Goal: Use online tool/utility: Utilize a website feature to perform a specific function

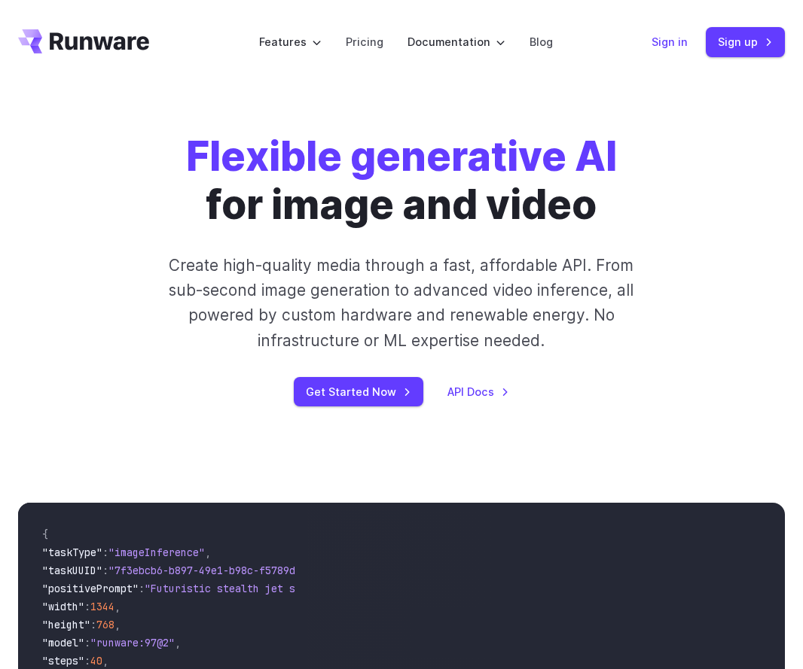
click at [683, 44] on link "Sign in" at bounding box center [669, 41] width 36 height 17
click at [373, 35] on link "Pricing" at bounding box center [365, 41] width 38 height 17
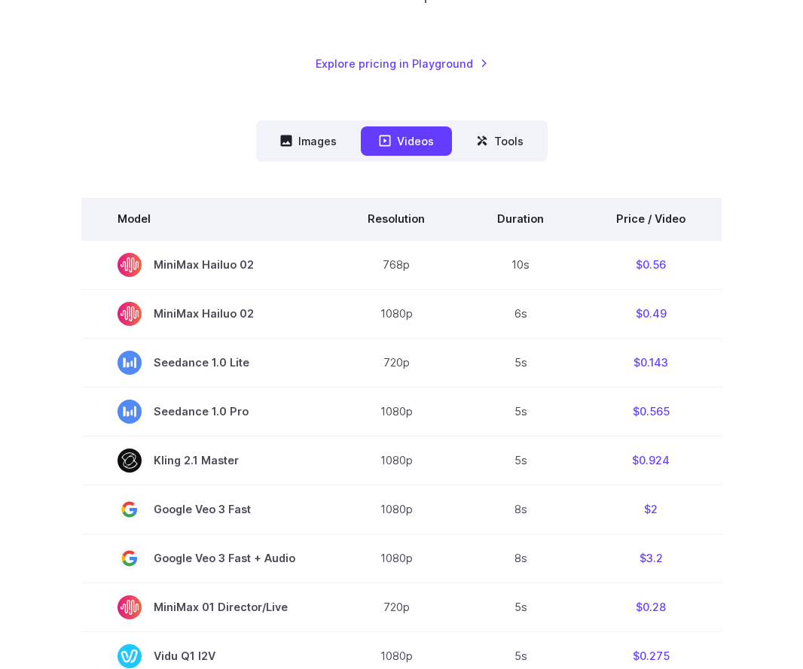
scroll to position [339, 0]
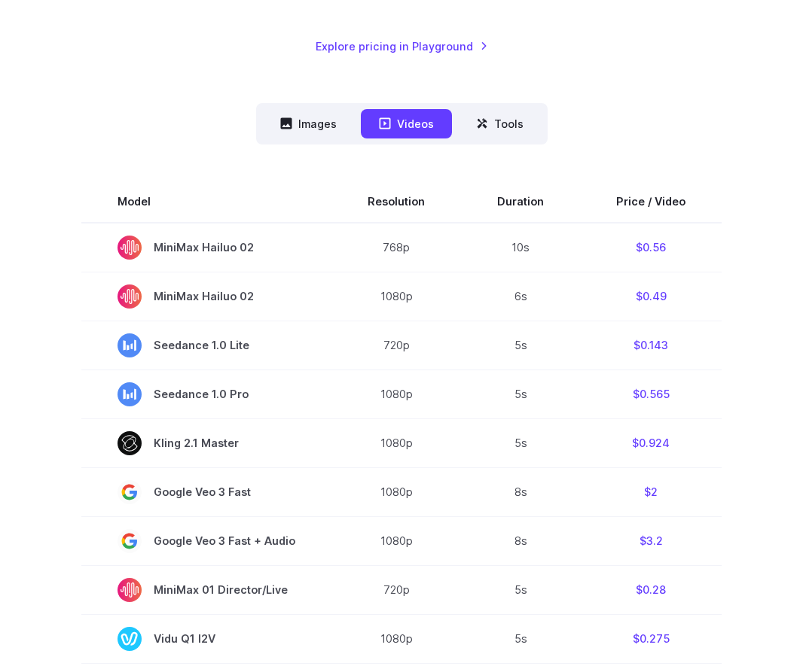
click at [513, 139] on nav "Images Videos Tools ****** ****** *****" at bounding box center [401, 123] width 291 height 41
click at [505, 128] on button "Tools" at bounding box center [500, 123] width 84 height 29
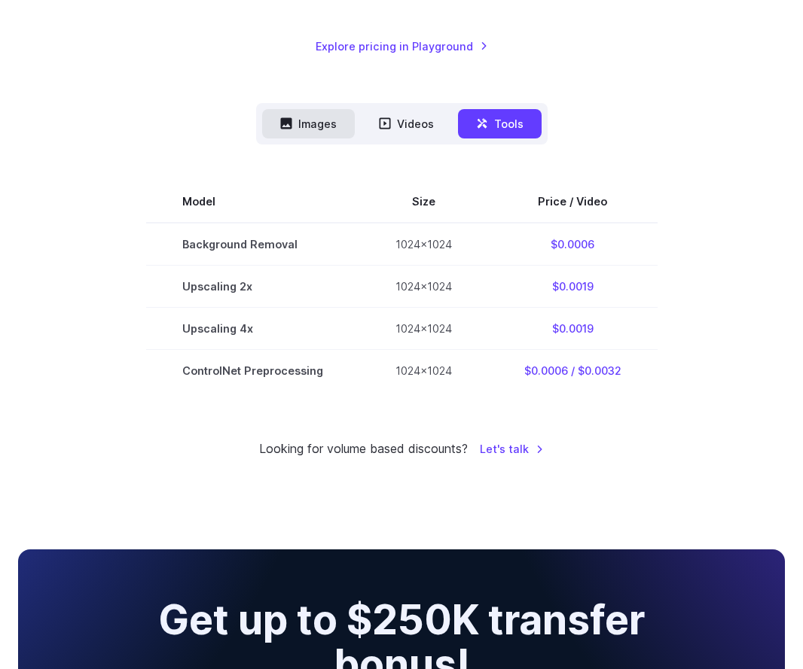
click at [343, 124] on button "Images" at bounding box center [308, 123] width 93 height 29
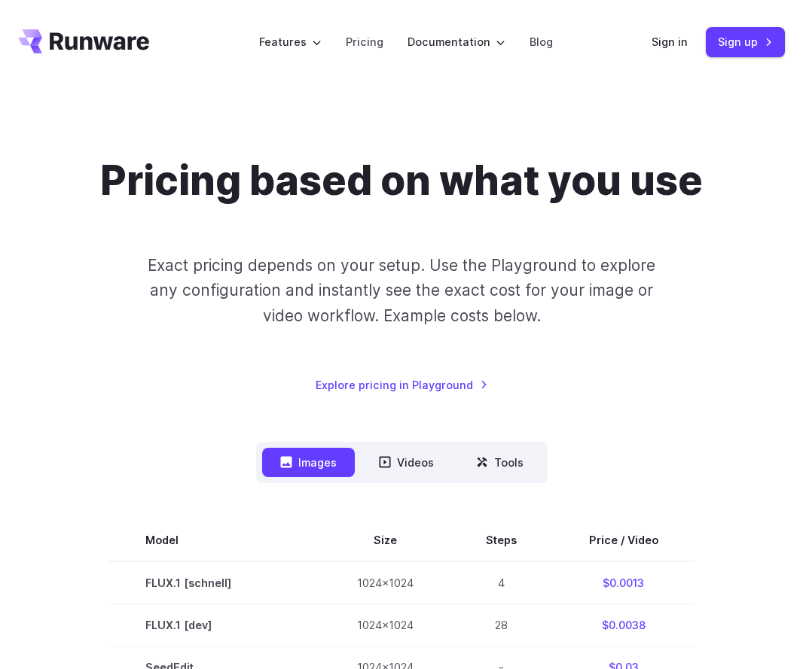
scroll to position [0, 0]
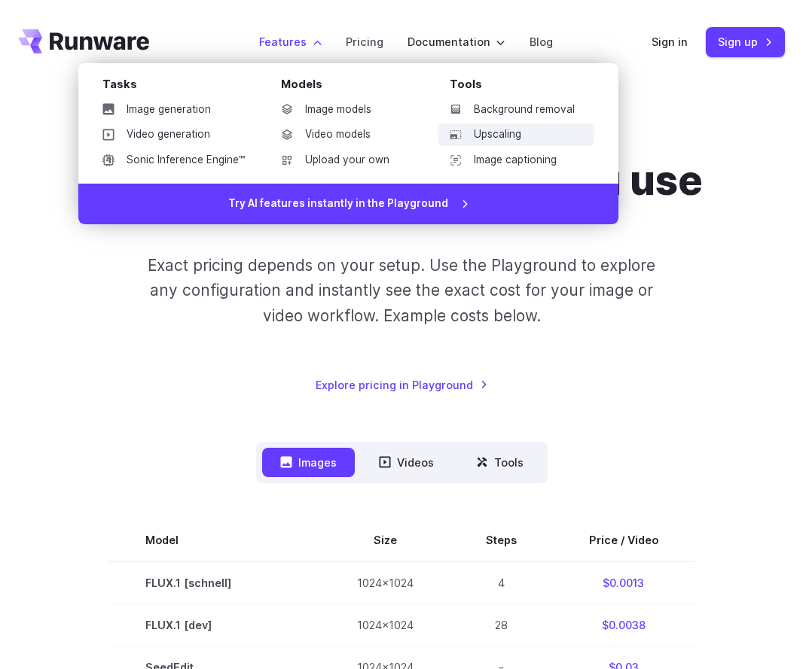
click at [498, 128] on link "Upscaling" at bounding box center [515, 134] width 157 height 23
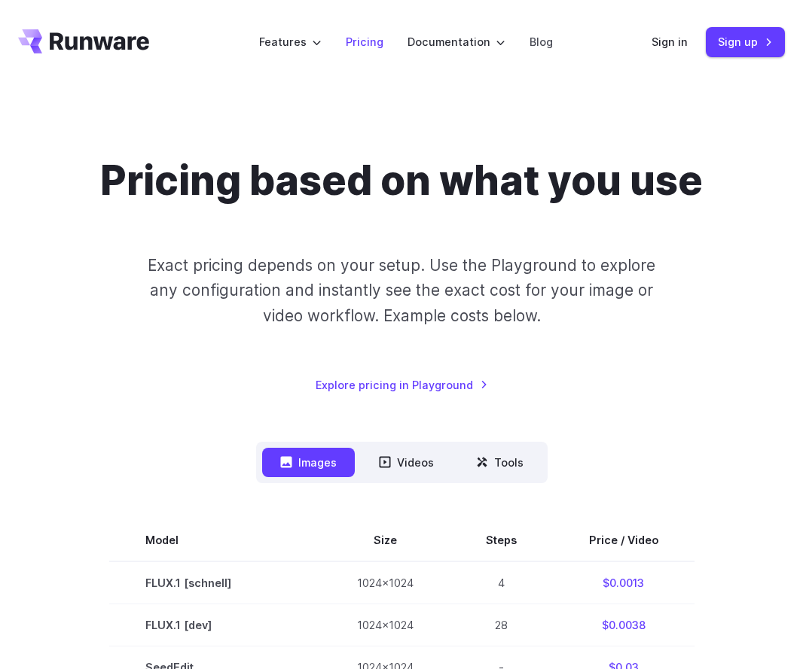
click at [374, 44] on link "Pricing" at bounding box center [365, 41] width 38 height 17
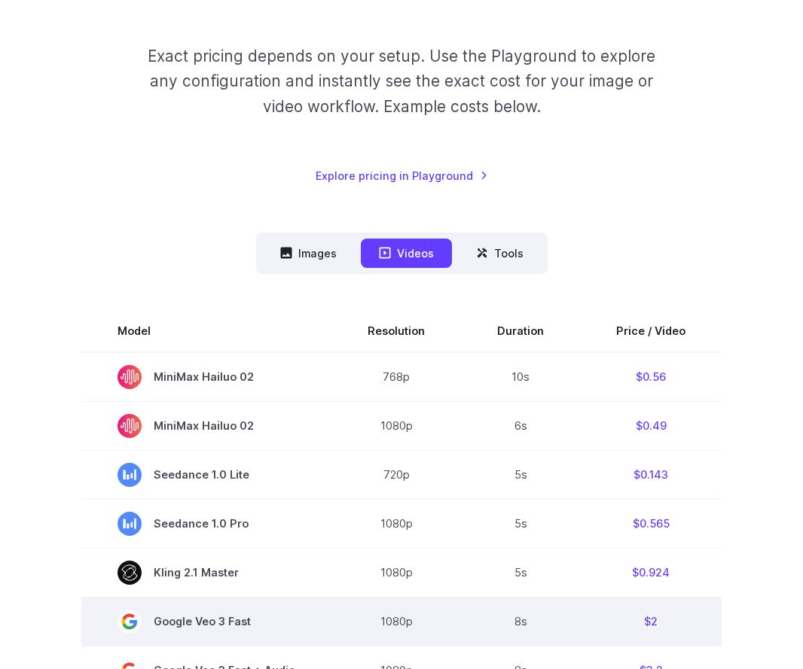
scroll to position [170, 0]
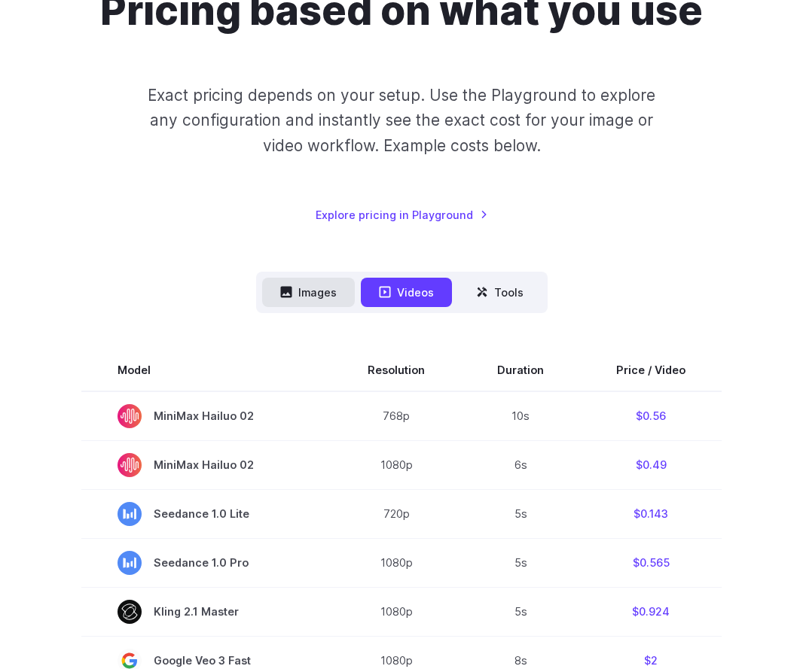
click at [326, 291] on button "Images" at bounding box center [308, 292] width 93 height 29
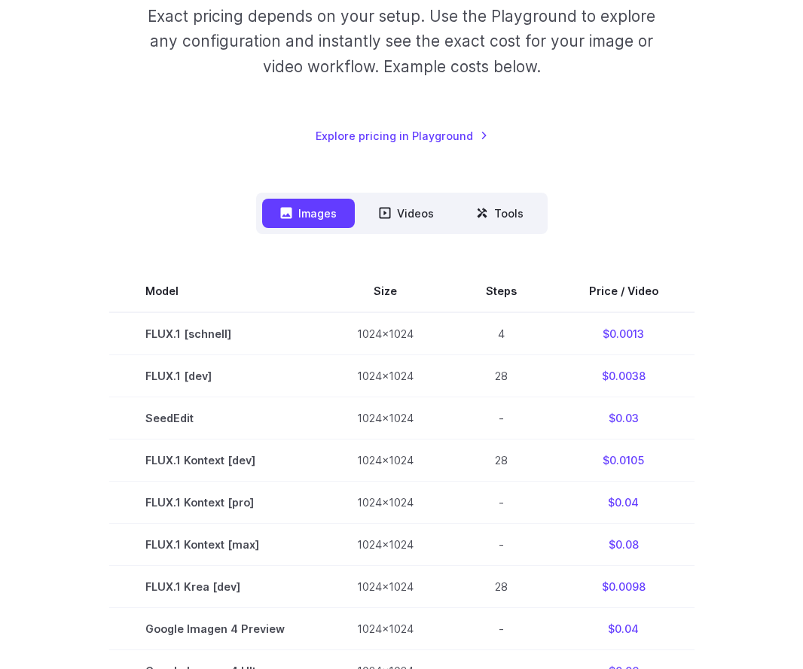
scroll to position [230, 0]
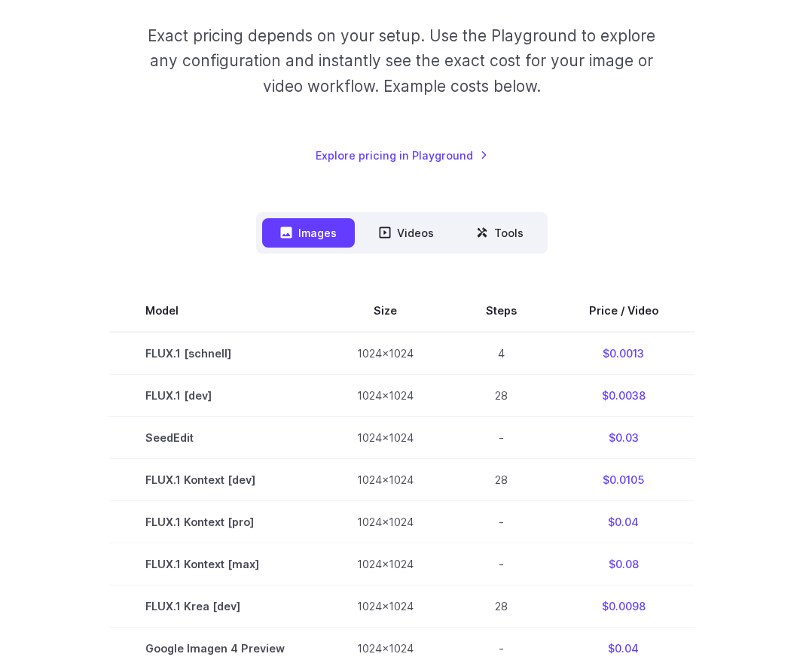
click at [384, 161] on link "Explore pricing in Playground" at bounding box center [401, 155] width 172 height 17
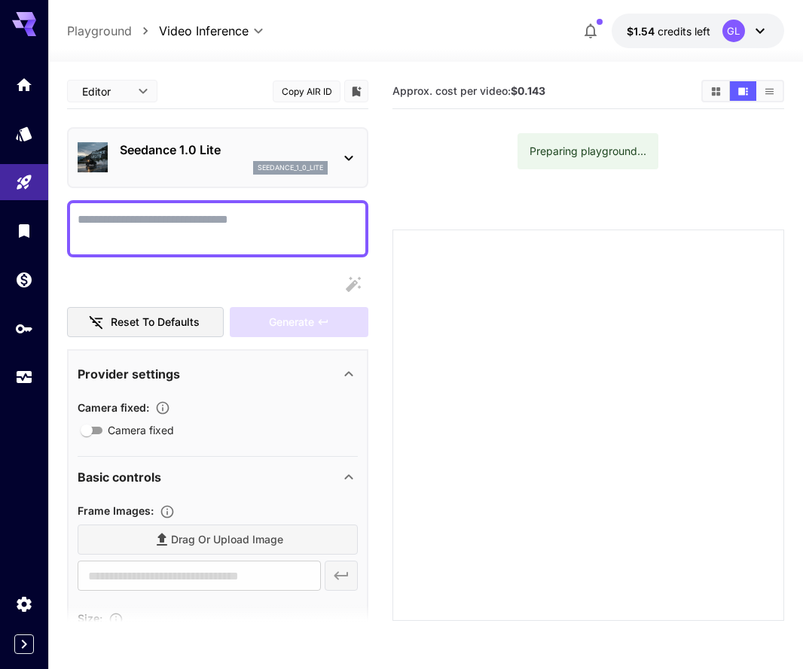
click at [340, 143] on div "Seedance 1.0 Lite seedance_1_0_lite" at bounding box center [218, 158] width 280 height 46
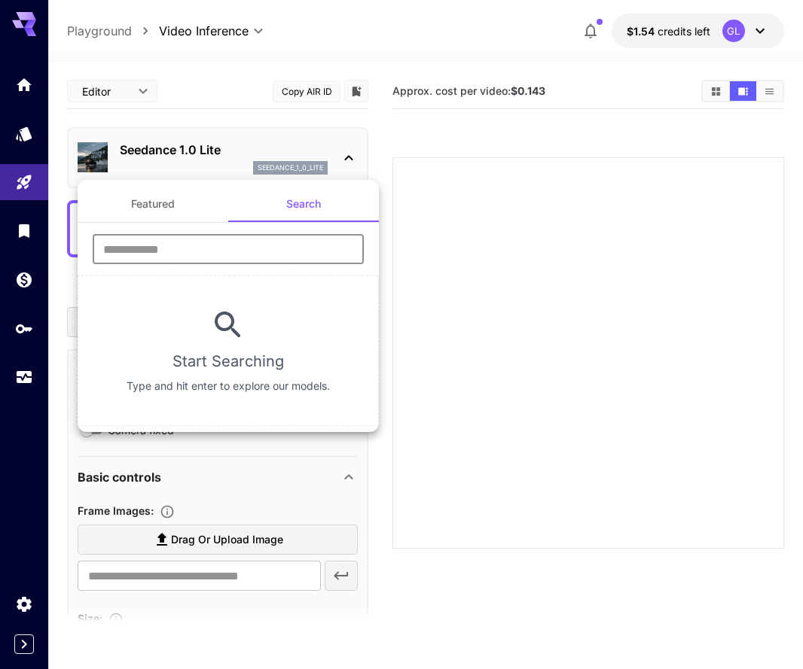
click at [235, 260] on input "text" at bounding box center [228, 249] width 271 height 30
type input "******"
type input "***"
click at [133, 207] on button "Featured" at bounding box center [153, 204] width 151 height 36
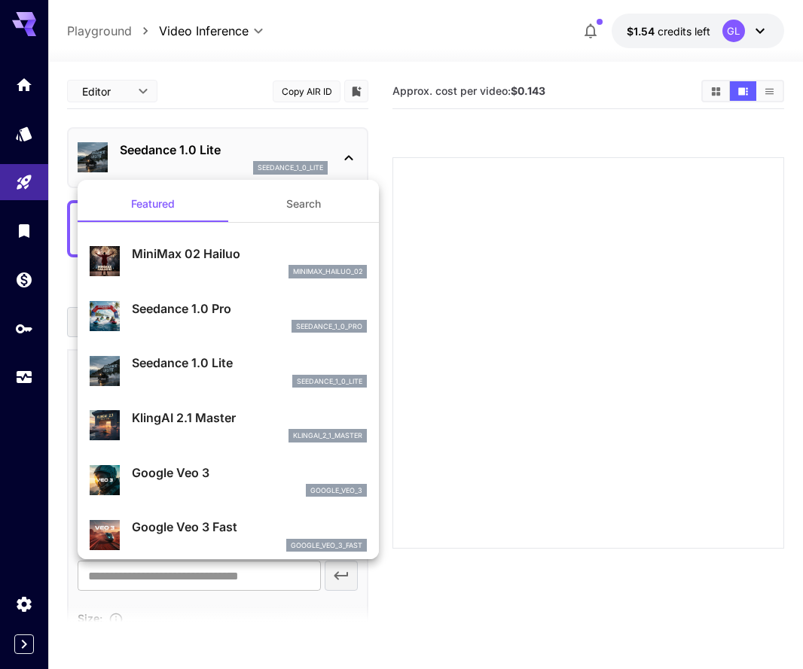
click at [31, 145] on div at bounding box center [401, 334] width 803 height 669
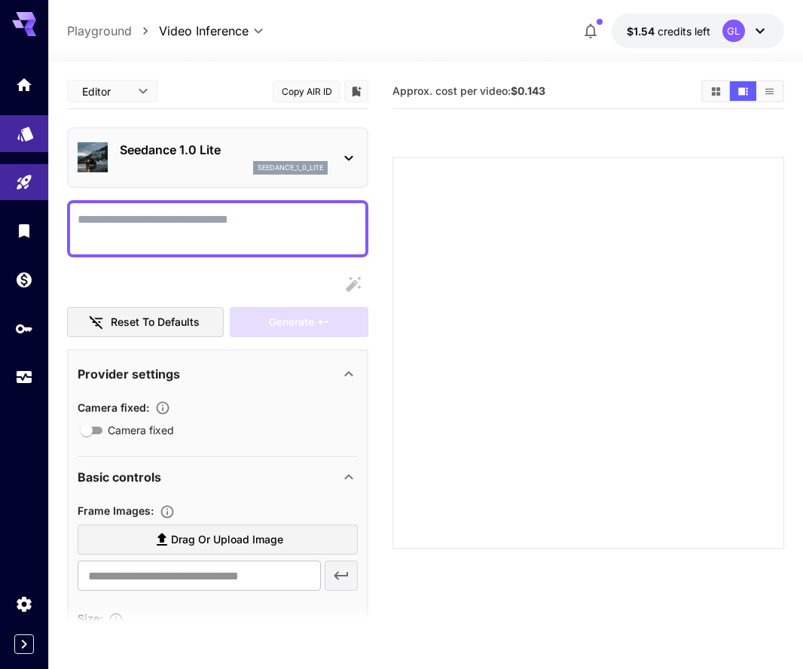
click at [30, 143] on link at bounding box center [24, 133] width 48 height 37
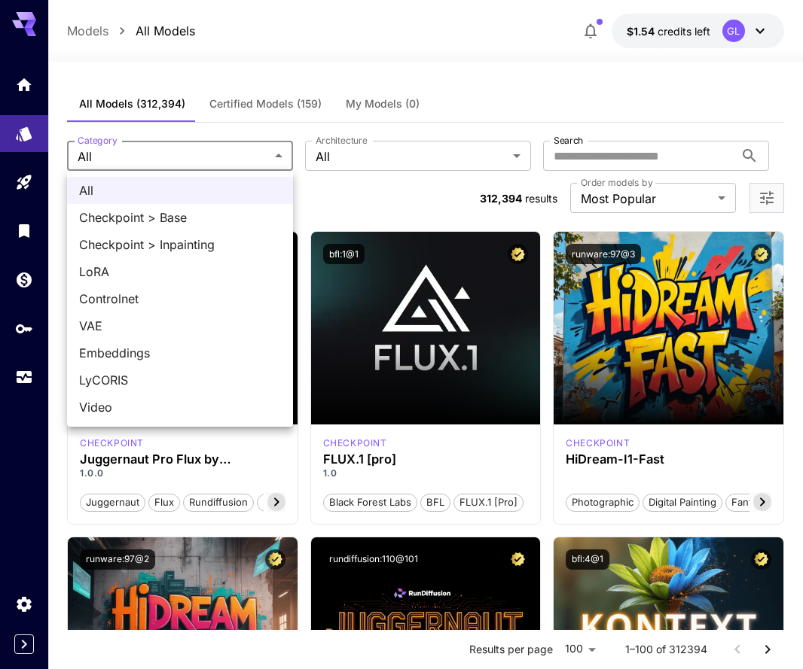
click at [334, 155] on div at bounding box center [401, 334] width 803 height 669
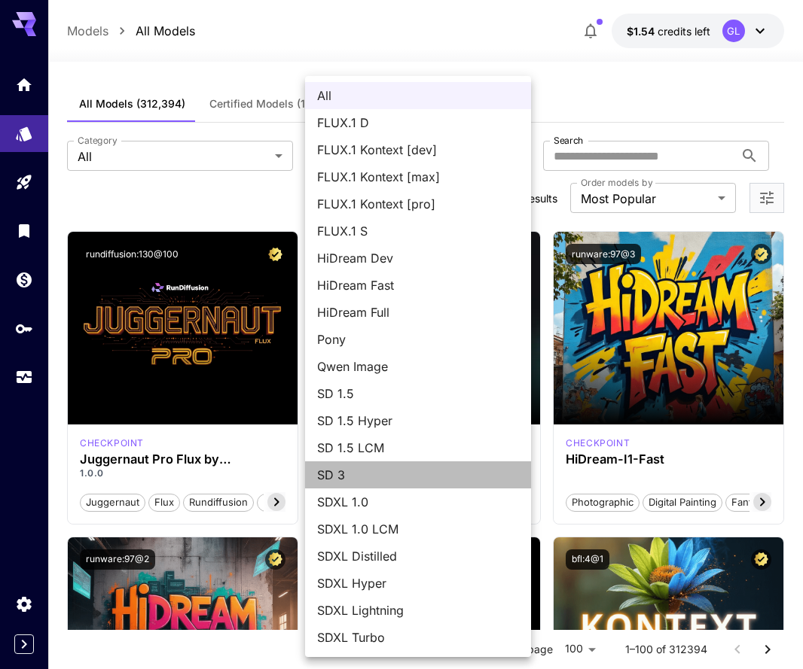
click at [361, 482] on span "SD 3" at bounding box center [418, 475] width 202 height 18
type input "***"
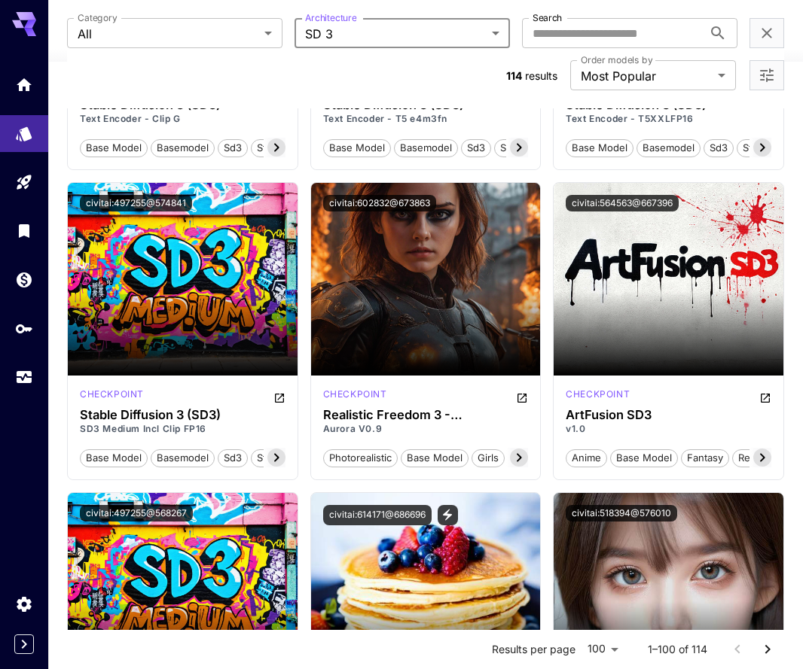
scroll to position [669, 0]
click at [519, 459] on icon at bounding box center [519, 458] width 18 height 18
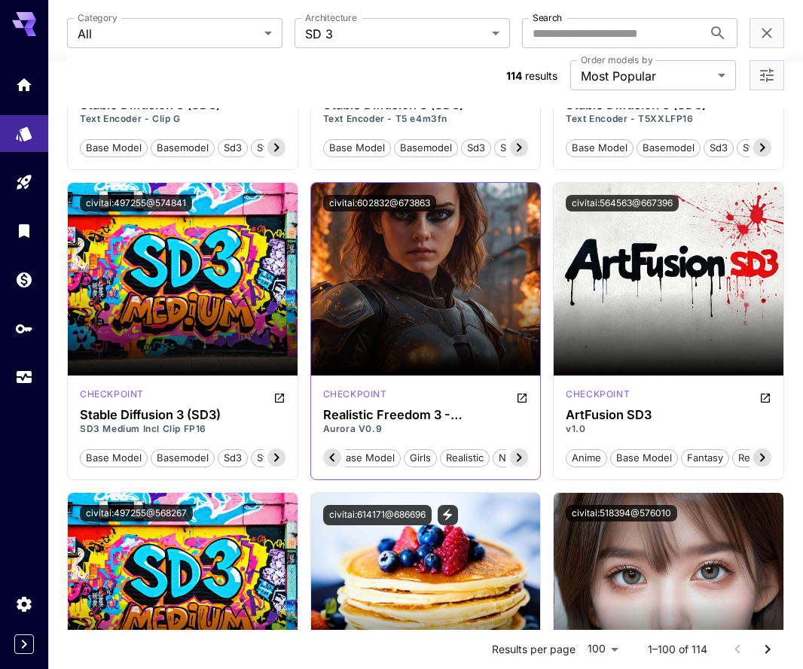
click at [520, 458] on icon at bounding box center [519, 458] width 18 height 18
click at [520, 458] on span "nsfw" at bounding box center [510, 458] width 35 height 15
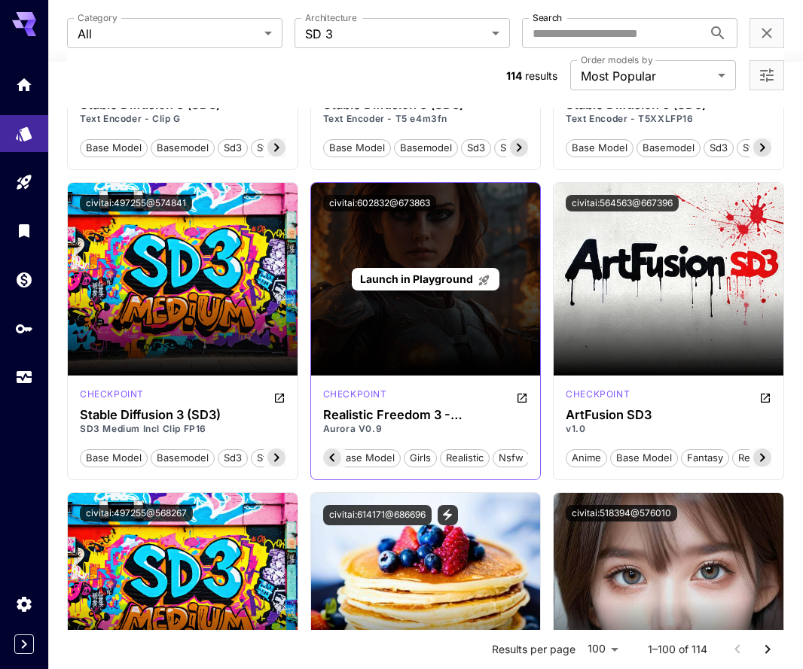
click at [448, 286] on p "Launch in Playground" at bounding box center [425, 279] width 130 height 16
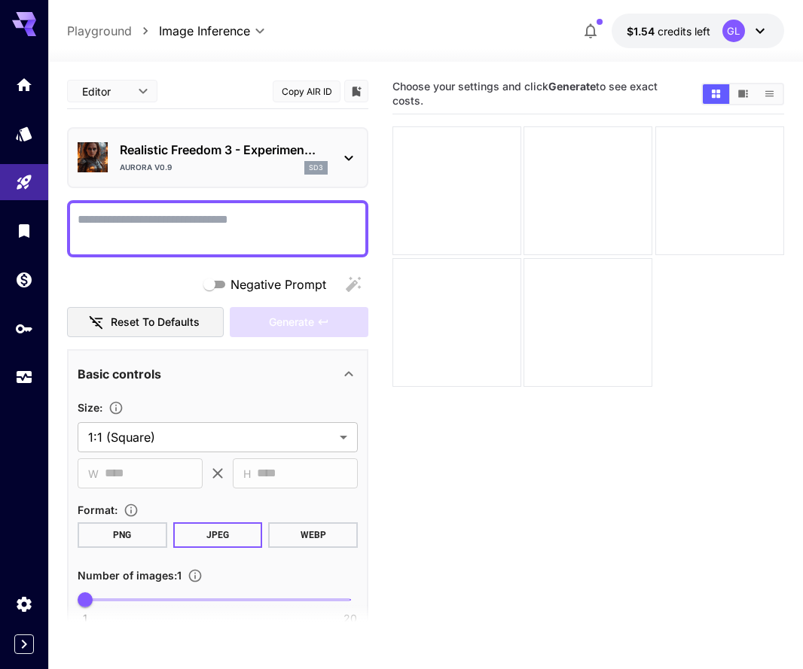
click at [270, 237] on textarea "Negative Prompt" at bounding box center [218, 229] width 280 height 36
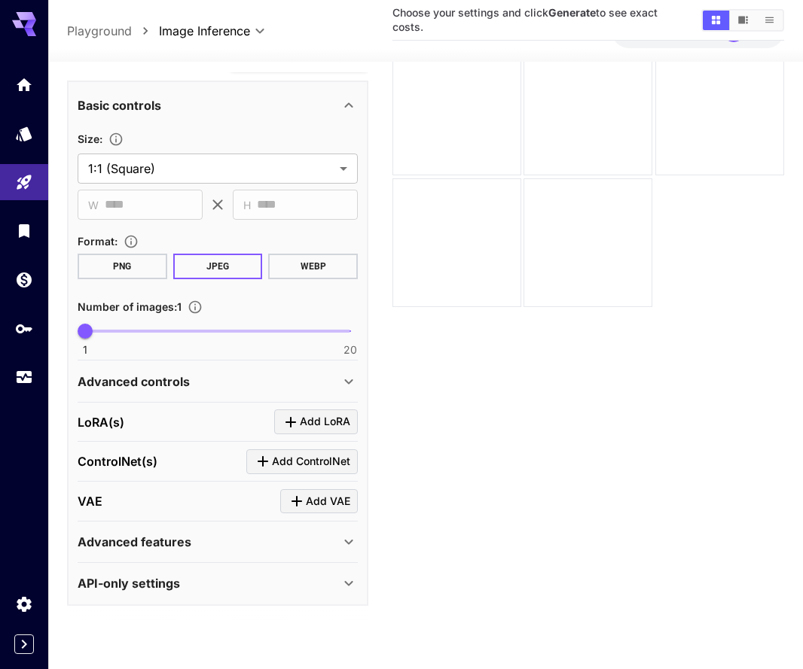
scroll to position [80, 0]
type textarea "**********"
click at [244, 377] on div "Advanced controls" at bounding box center [209, 382] width 262 height 18
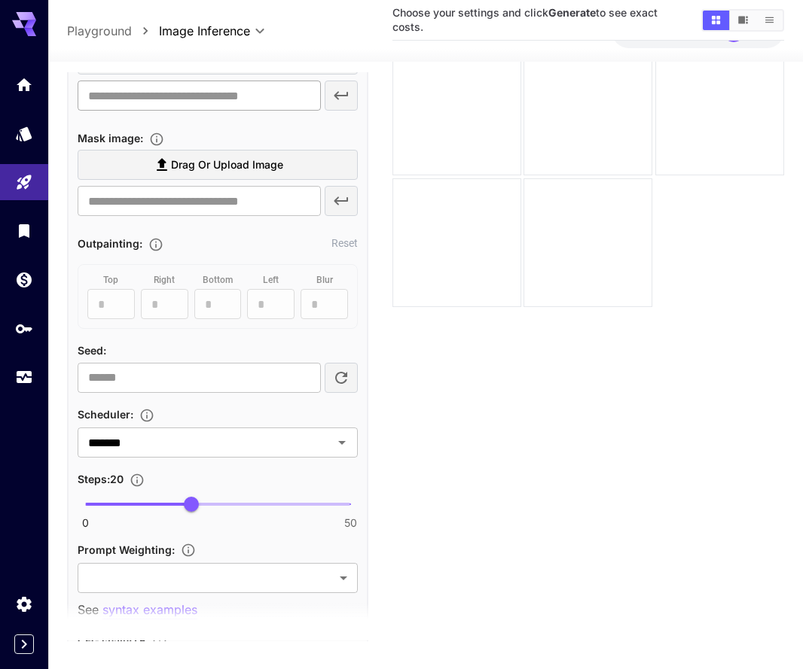
scroll to position [875, 0]
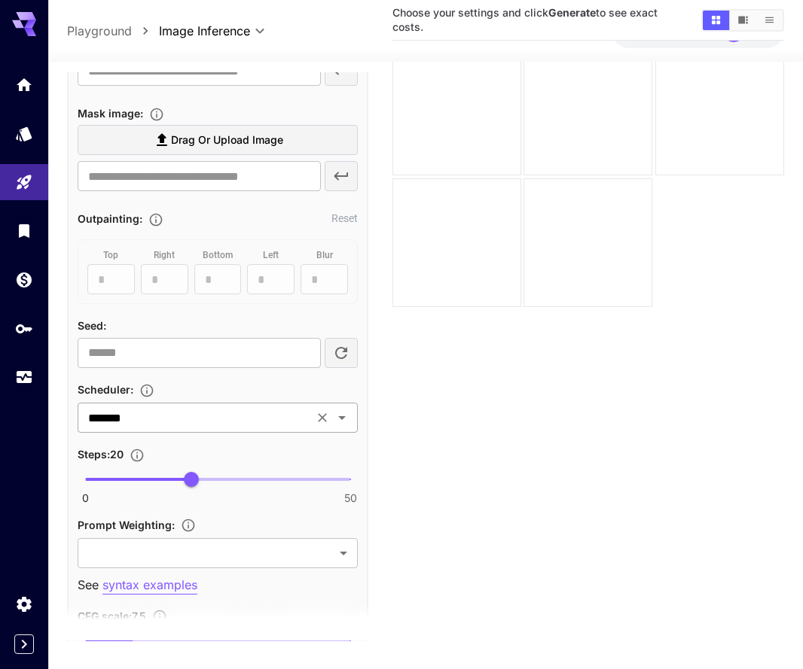
click at [215, 412] on input "*******" at bounding box center [195, 417] width 227 height 21
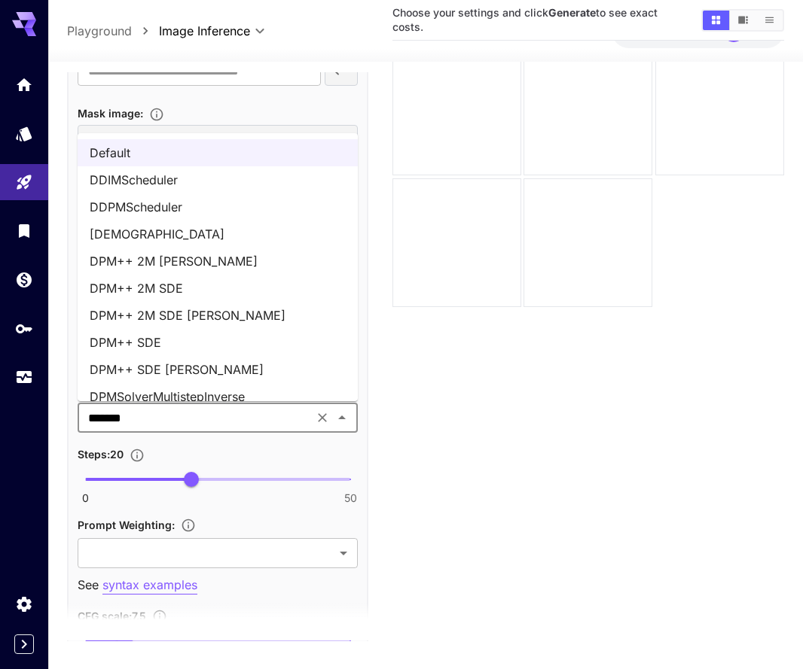
click at [203, 312] on li "DPM++ 2M SDE Karras" at bounding box center [218, 315] width 280 height 27
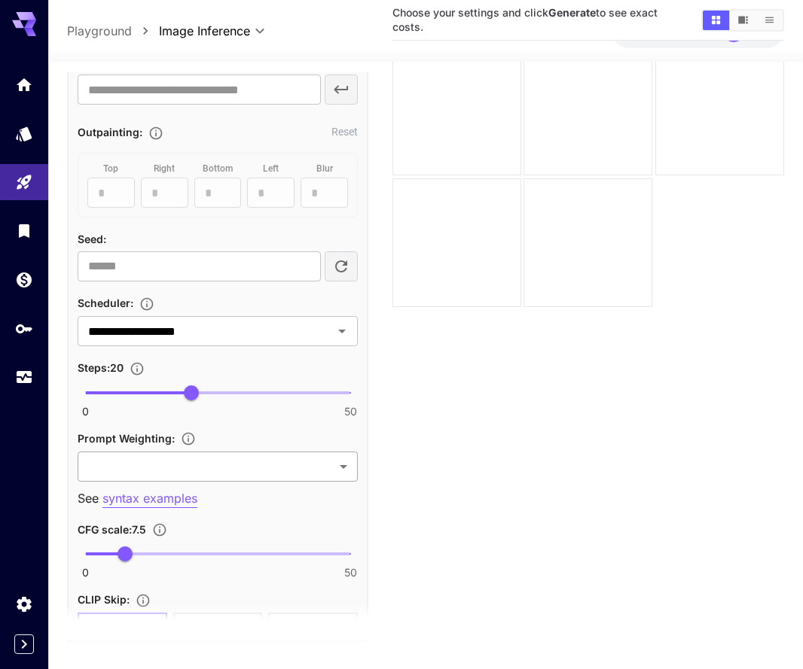
scroll to position [975, 0]
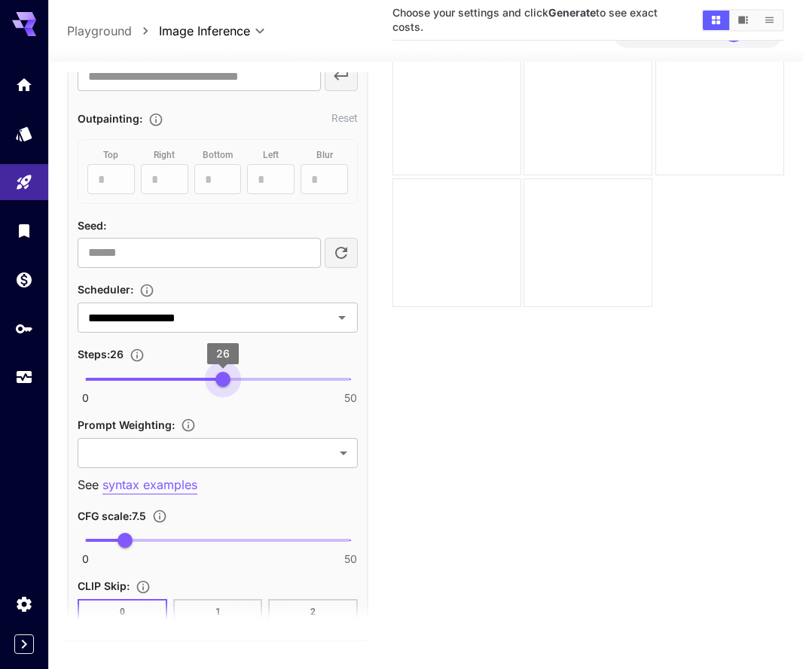
click at [224, 381] on span "0 50 26" at bounding box center [217, 379] width 265 height 23
type input "**"
drag, startPoint x: 224, startPoint y: 381, endPoint x: 244, endPoint y: 383, distance: 19.7
click at [245, 383] on span "30" at bounding box center [243, 379] width 15 height 15
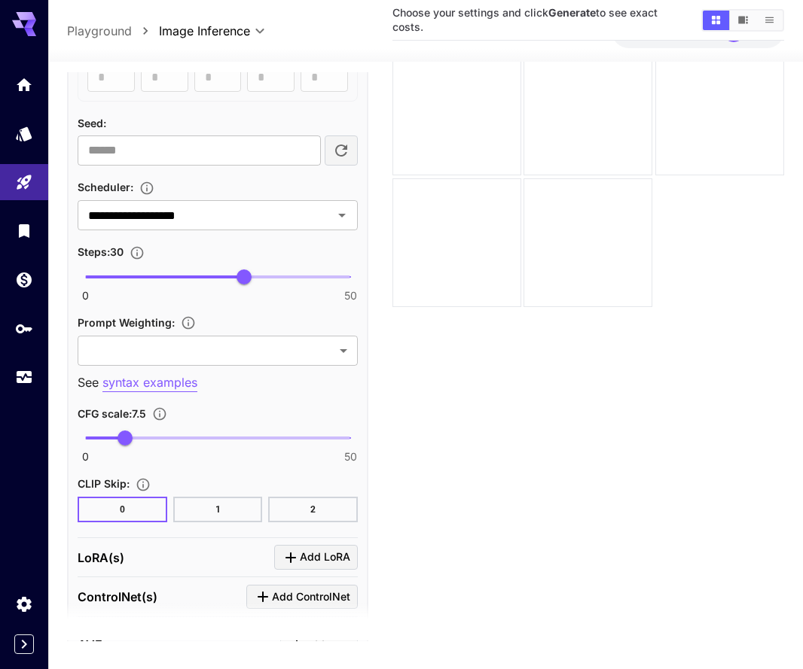
scroll to position [1120, 0]
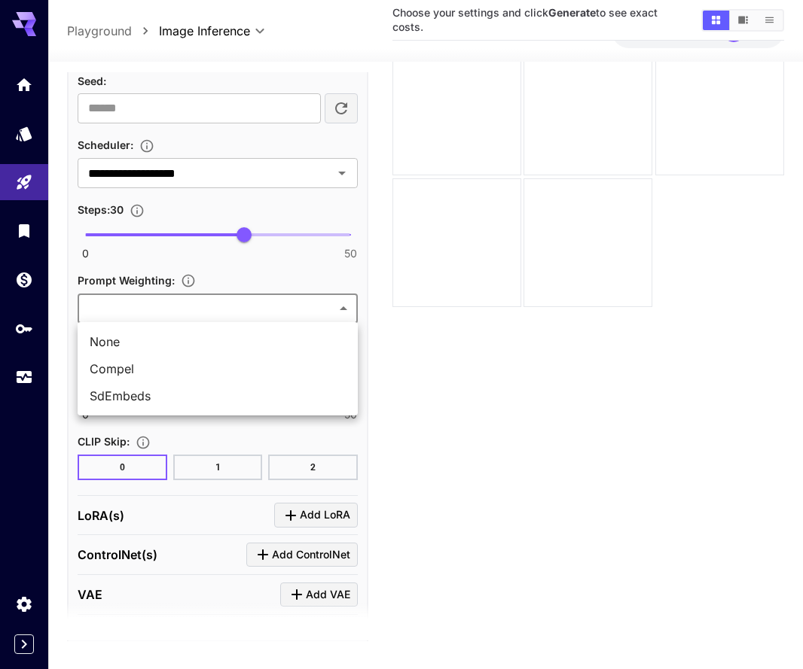
click at [265, 312] on body "**********" at bounding box center [401, 314] width 803 height 788
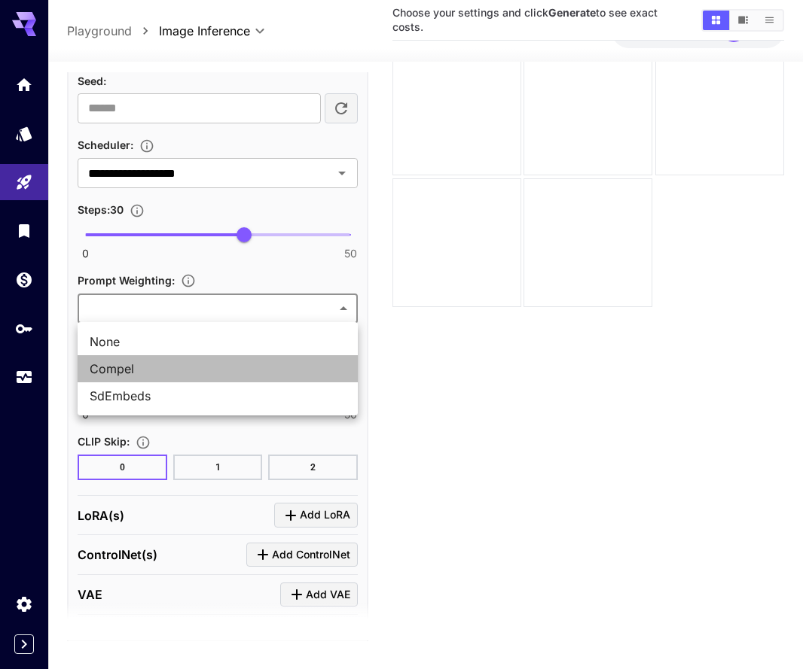
click at [238, 370] on span "Compel" at bounding box center [218, 369] width 256 height 18
type input "******"
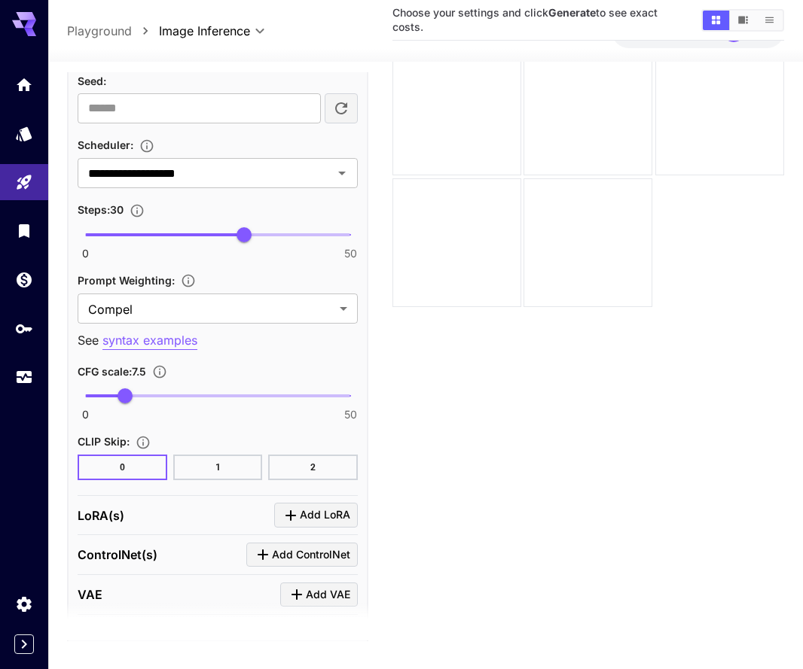
click at [190, 346] on p "syntax examples" at bounding box center [149, 340] width 95 height 19
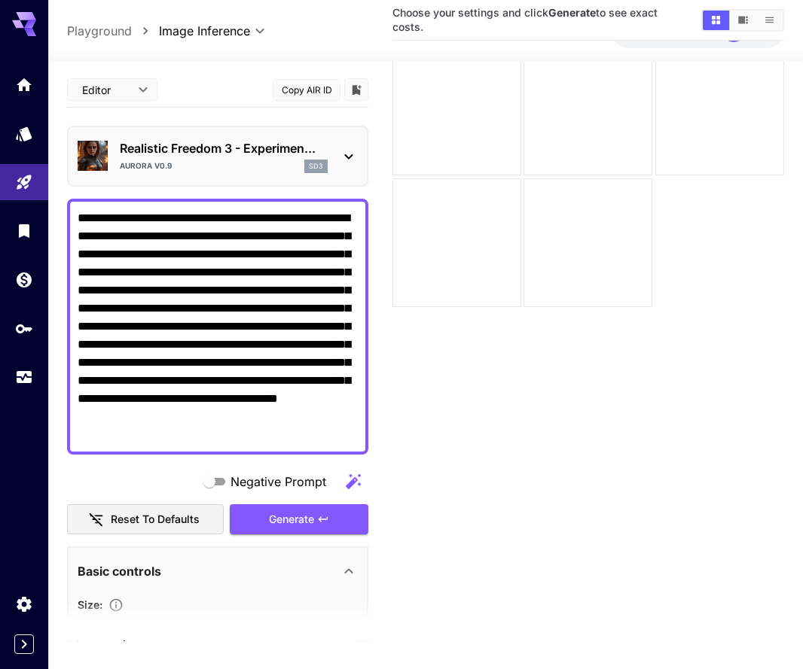
scroll to position [0, 0]
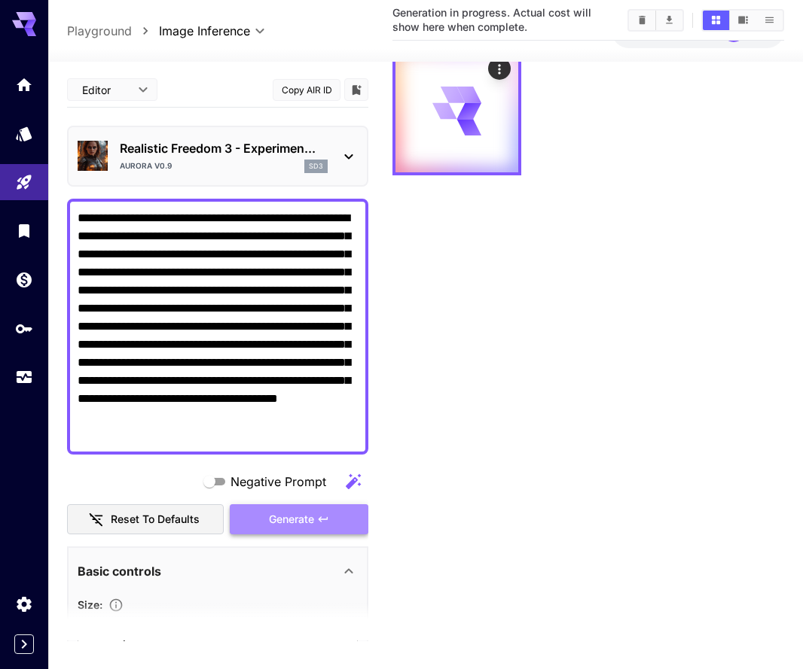
click at [298, 518] on span "Generate" at bounding box center [291, 519] width 45 height 19
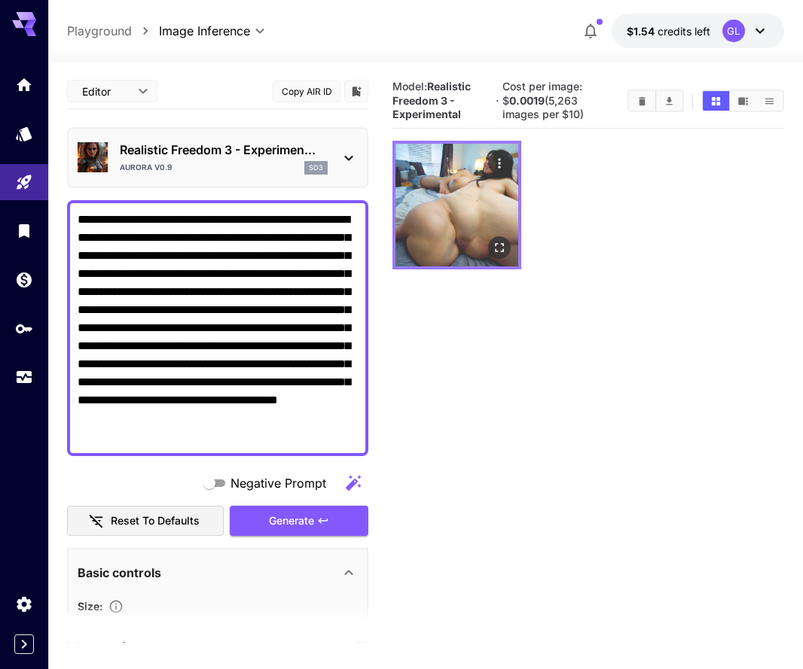
click at [487, 195] on img at bounding box center [456, 205] width 123 height 123
click at [494, 248] on icon "Open in fullscreen" at bounding box center [499, 247] width 15 height 15
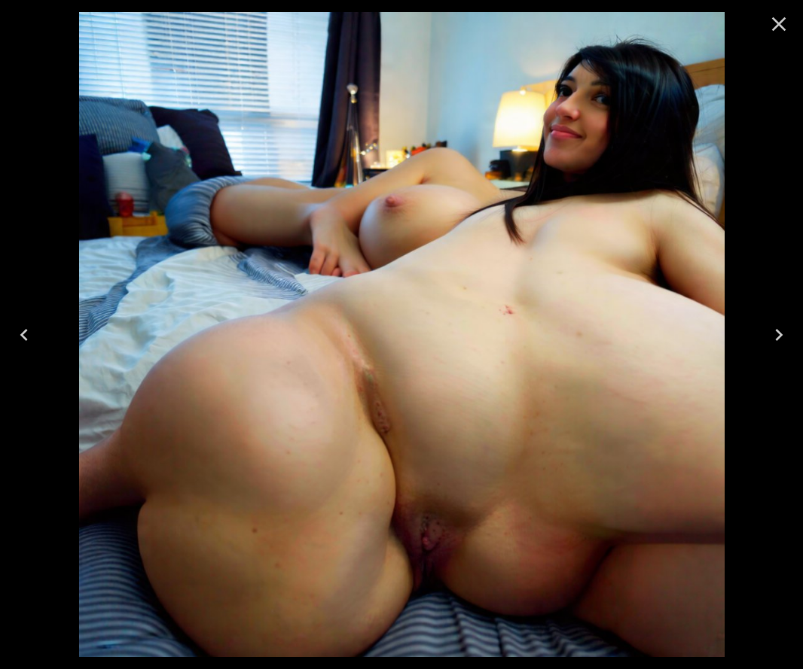
click at [768, 32] on icon "Close" at bounding box center [778, 24] width 24 height 24
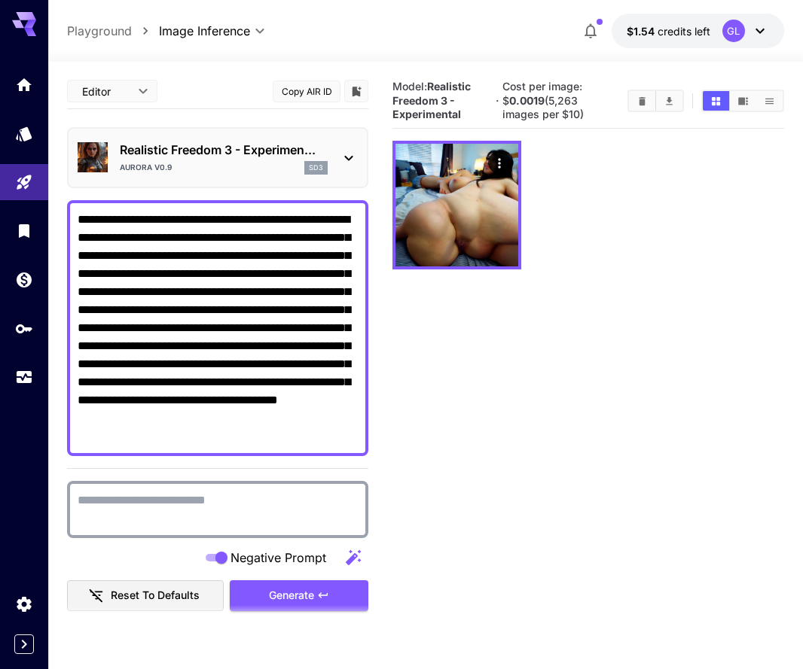
click at [641, 88] on div "Model: Realistic Freedom 3 - Experimental · Cost per image: $ 0.0019 (5,263 ima…" at bounding box center [588, 101] width 392 height 42
click at [641, 99] on icon "Clear Images" at bounding box center [641, 100] width 7 height 8
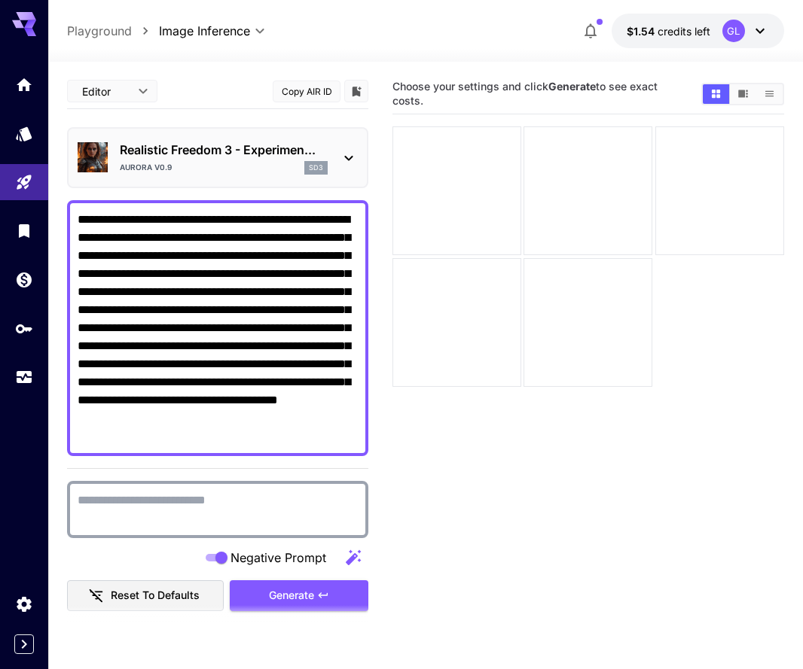
click at [220, 495] on textarea "Negative Prompt" at bounding box center [218, 510] width 280 height 36
paste textarea "**********"
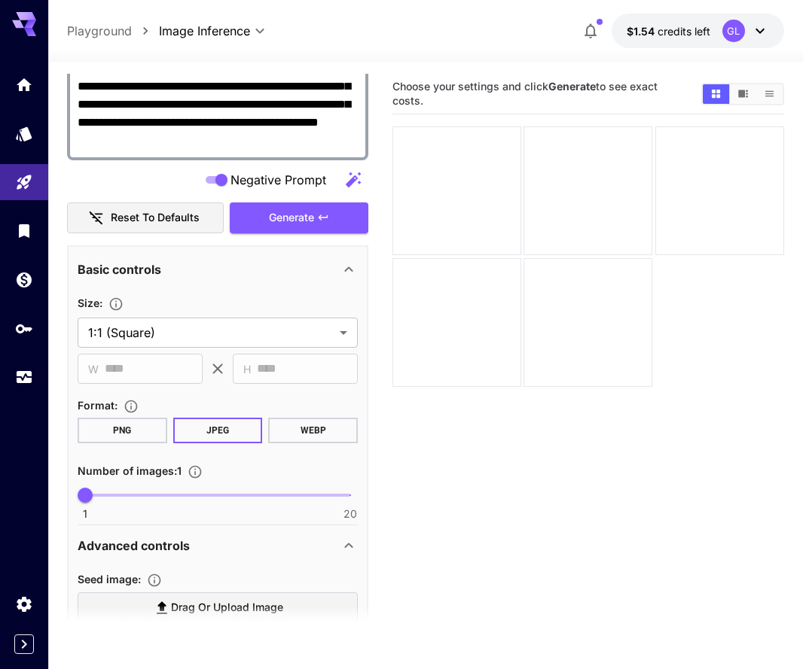
scroll to position [488, 0]
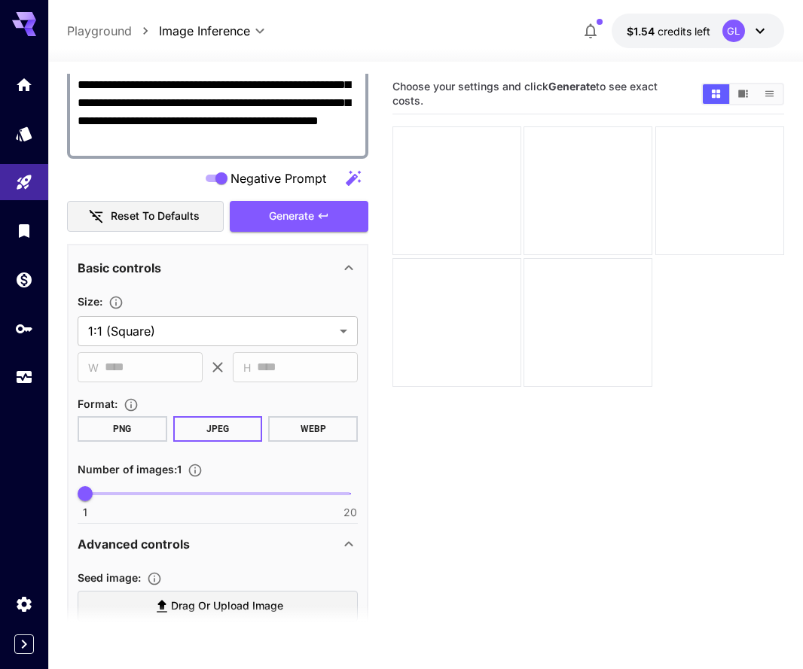
type textarea "**********"
click at [118, 431] on button "PNG" at bounding box center [123, 429] width 90 height 26
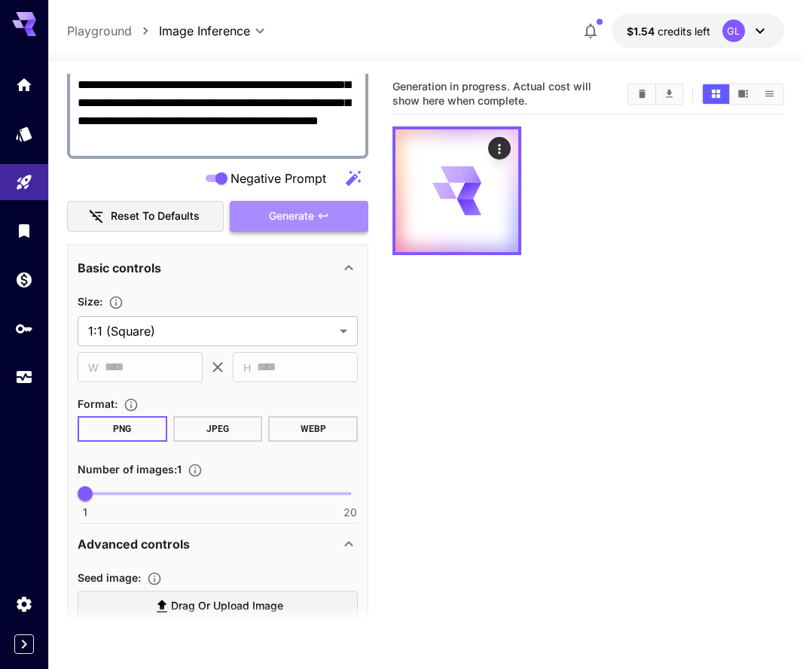
click at [353, 206] on button "Generate" at bounding box center [299, 216] width 139 height 31
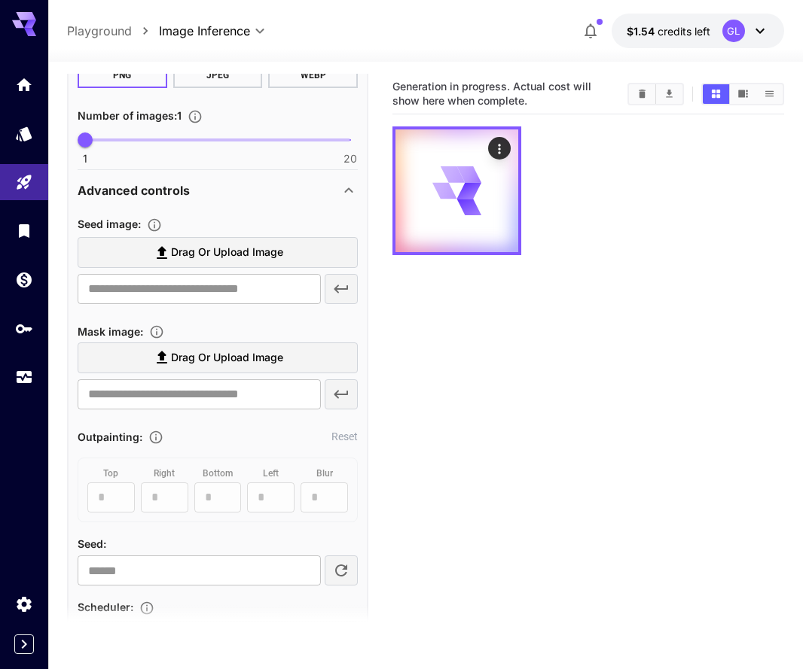
scroll to position [847, 0]
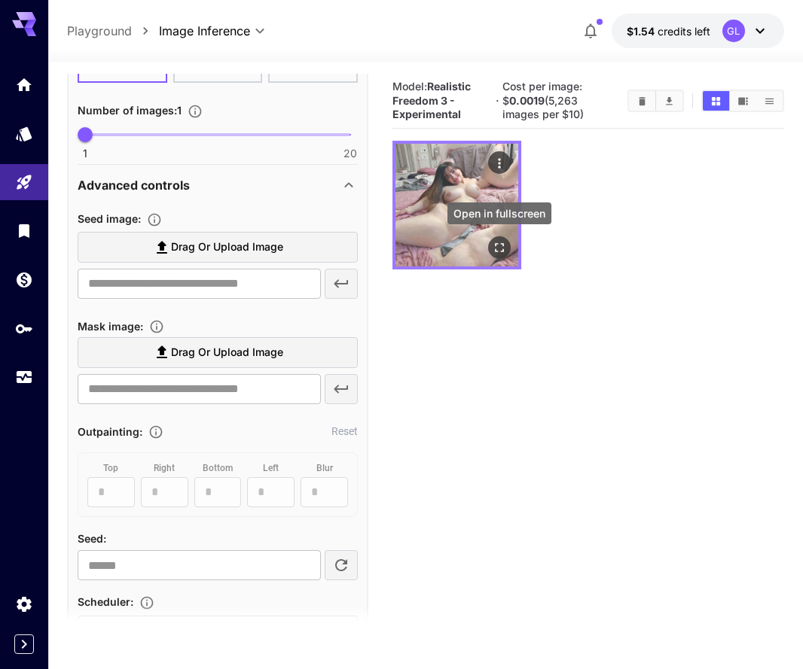
click at [499, 247] on icon "Open in fullscreen" at bounding box center [499, 247] width 15 height 15
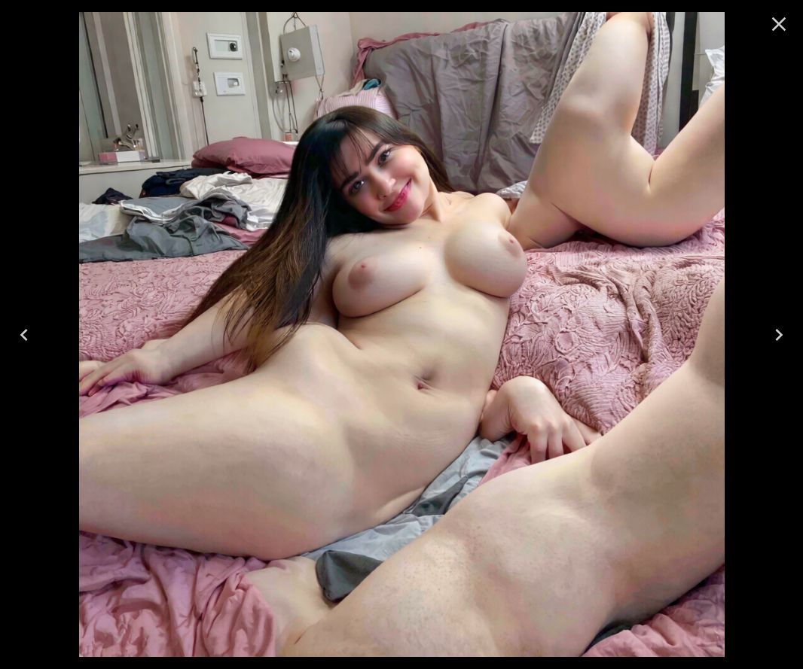
click at [775, 27] on icon "Close" at bounding box center [779, 24] width 14 height 14
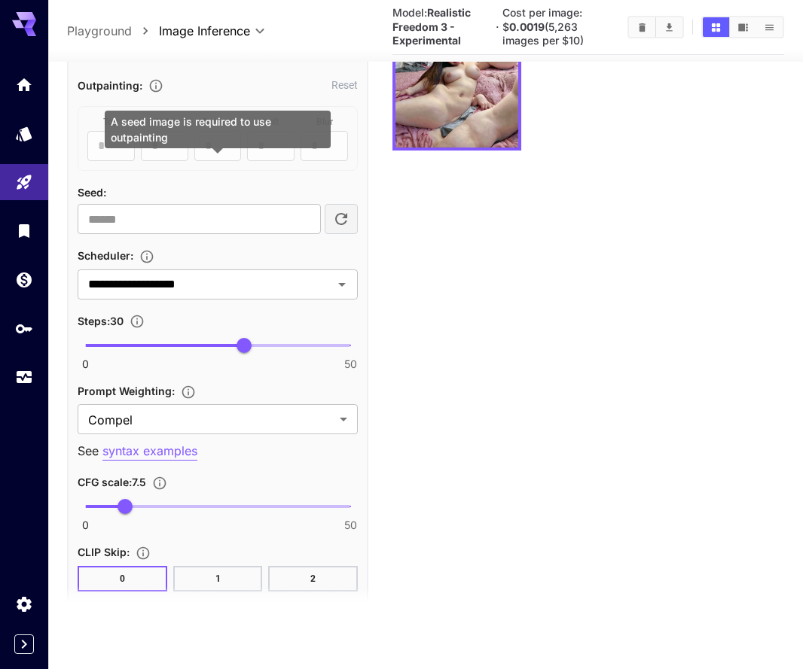
scroll to position [1179, 0]
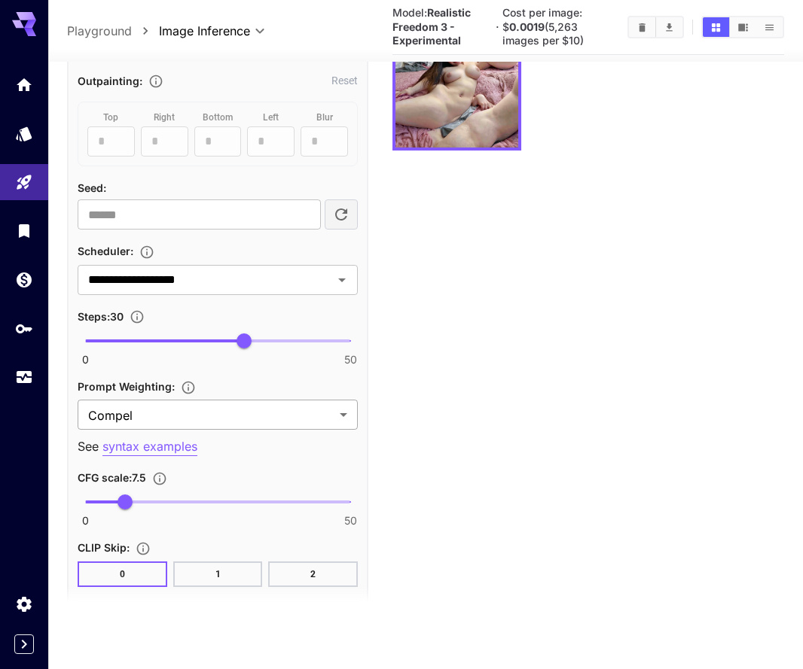
click at [317, 422] on body "**********" at bounding box center [401, 275] width 803 height 788
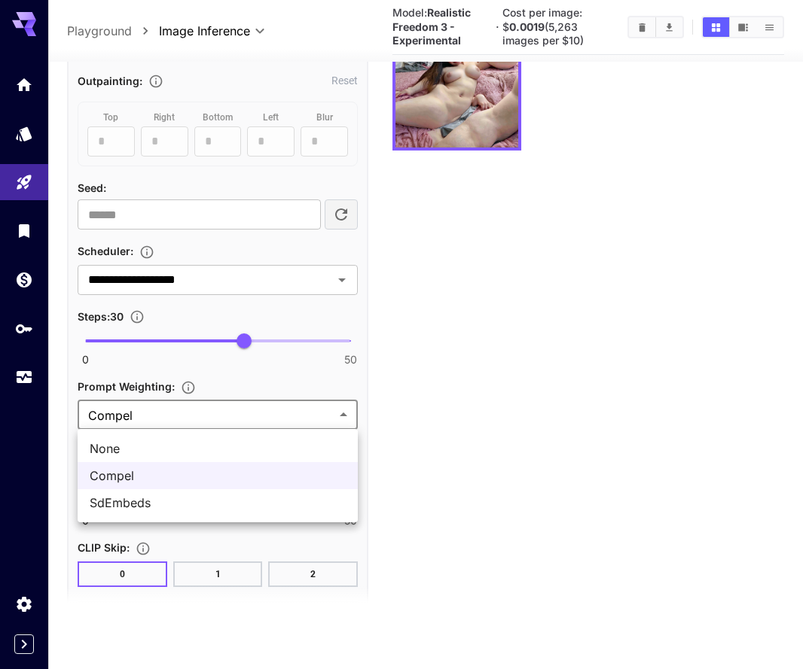
click at [270, 458] on li "None" at bounding box center [218, 448] width 280 height 27
type input "****"
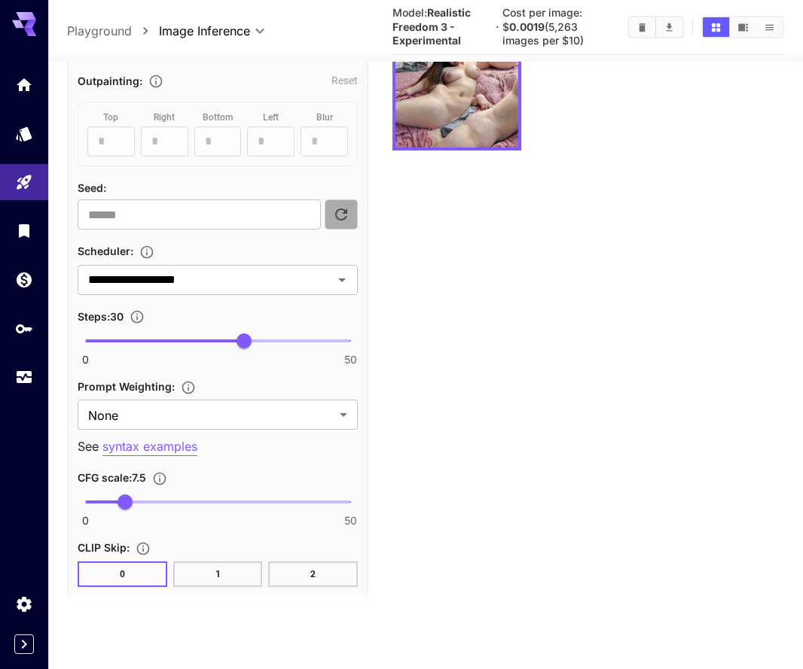
click at [331, 220] on button "button" at bounding box center [341, 215] width 33 height 30
type input "**********"
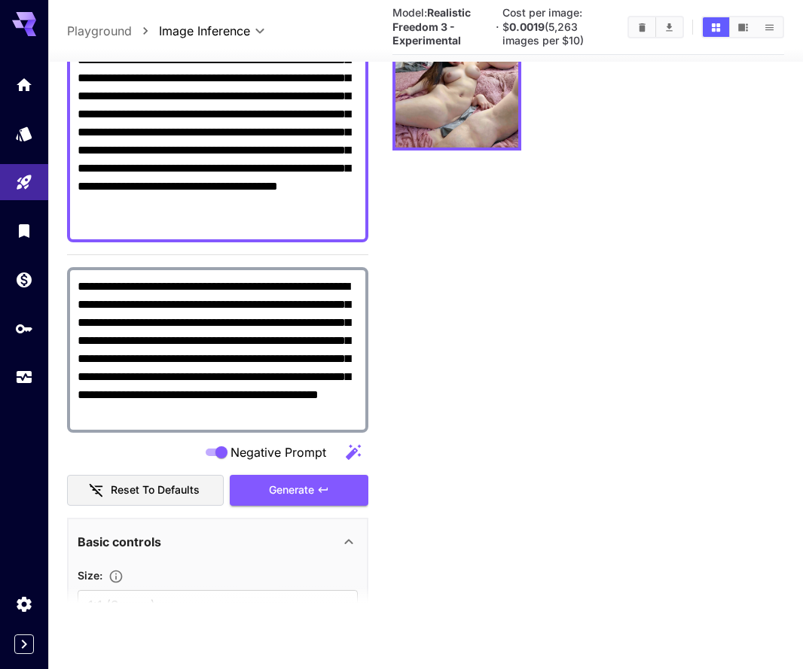
scroll to position [197, 0]
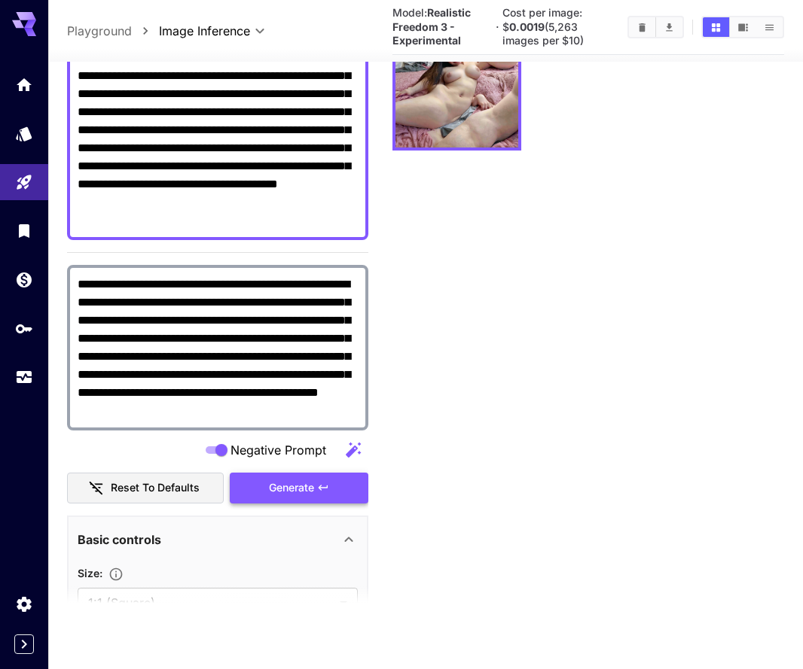
click at [325, 478] on button "Generate" at bounding box center [299, 488] width 139 height 31
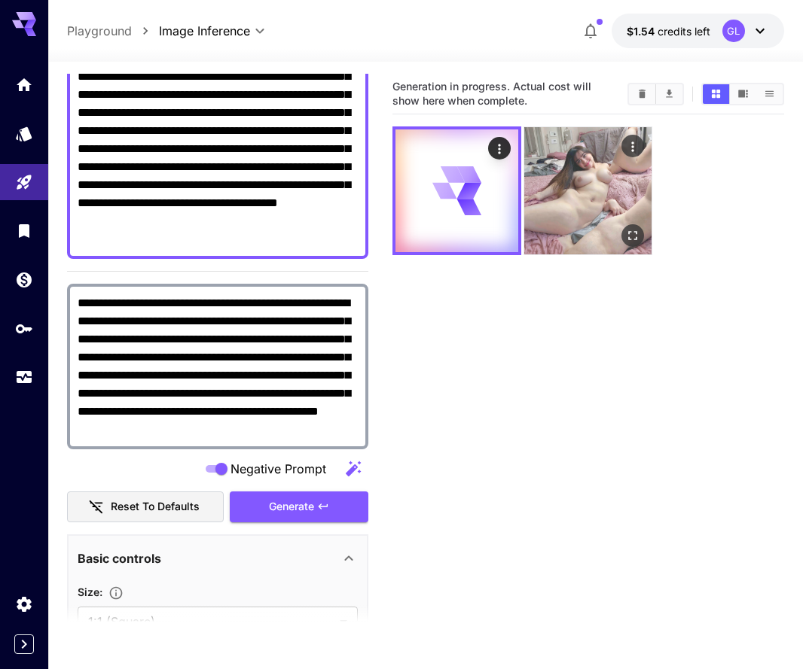
scroll to position [0, 0]
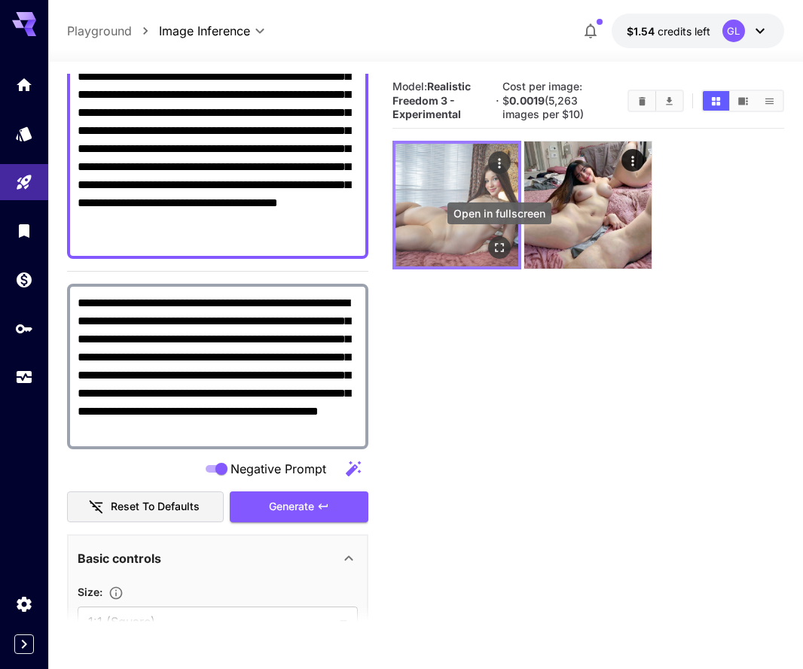
click at [498, 245] on icon "Open in fullscreen" at bounding box center [499, 247] width 15 height 15
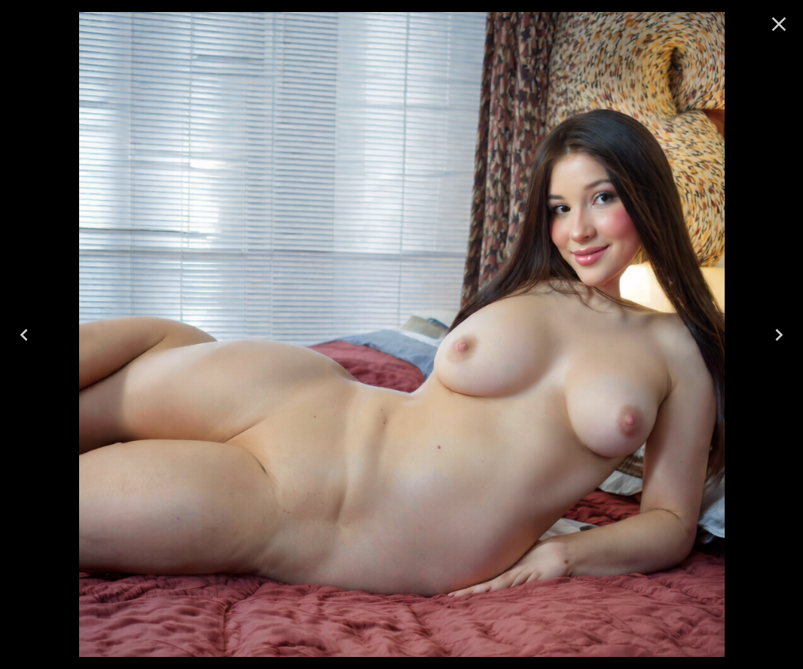
click at [772, 29] on icon "Close" at bounding box center [779, 24] width 14 height 14
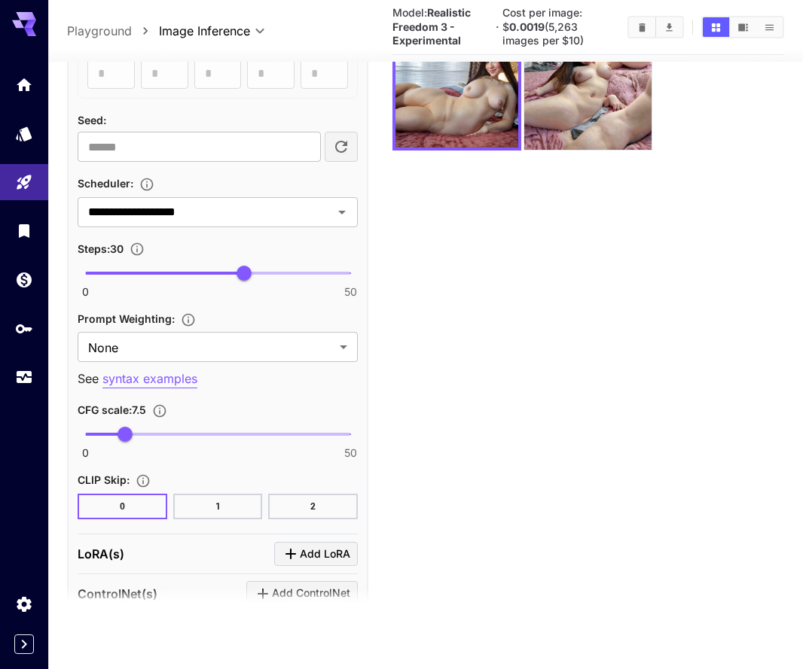
scroll to position [1254, 0]
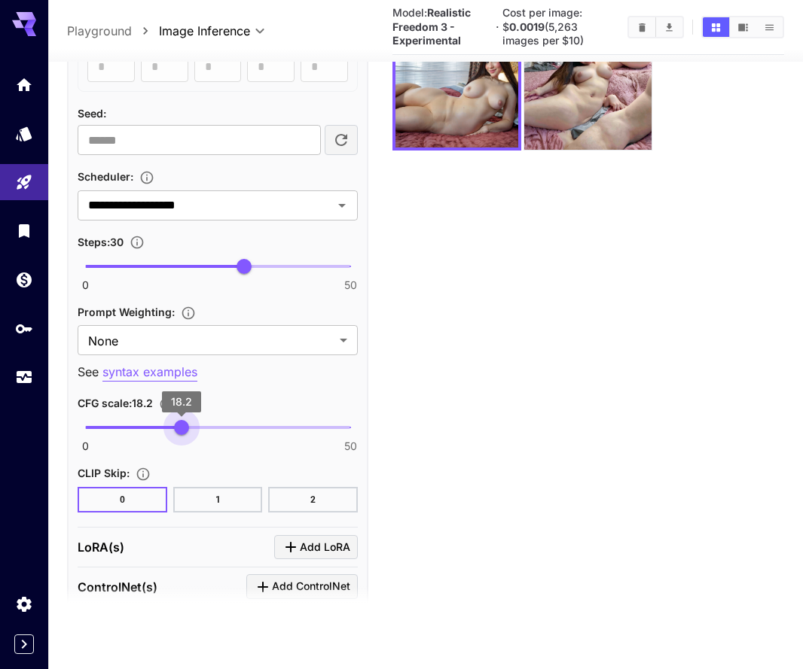
drag, startPoint x: 131, startPoint y: 427, endPoint x: 181, endPoint y: 427, distance: 50.4
click at [181, 427] on span "18.2" at bounding box center [181, 428] width 15 height 15
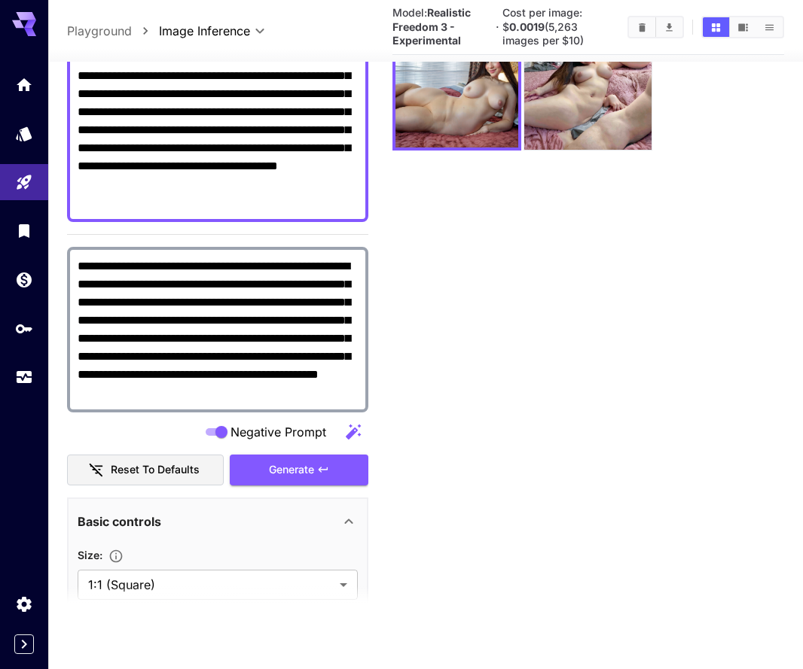
scroll to position [227, 0]
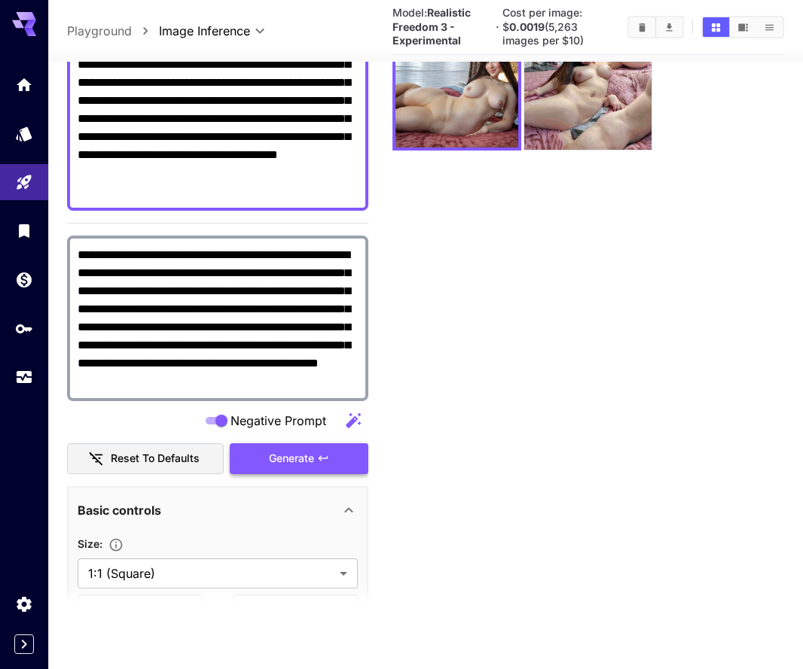
click at [274, 453] on span "Generate" at bounding box center [291, 458] width 45 height 19
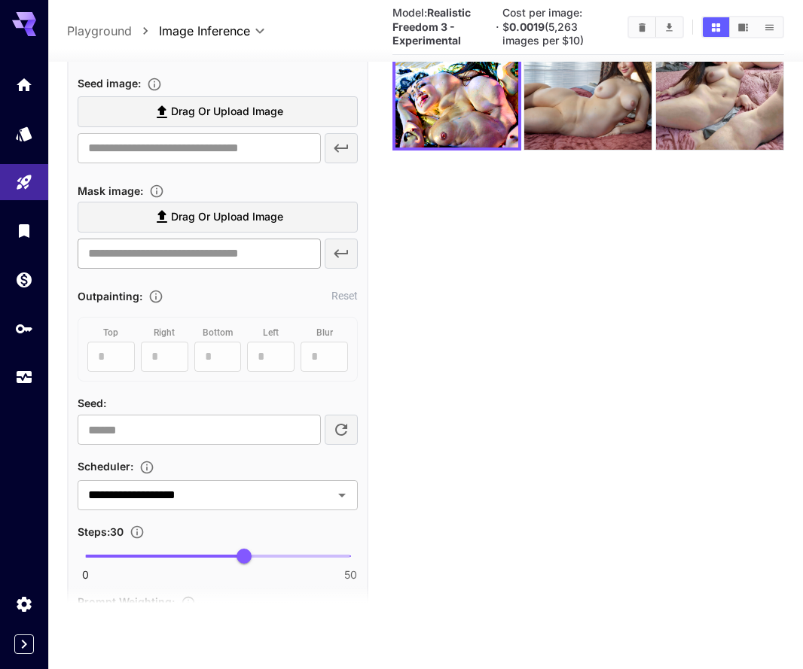
scroll to position [1016, 0]
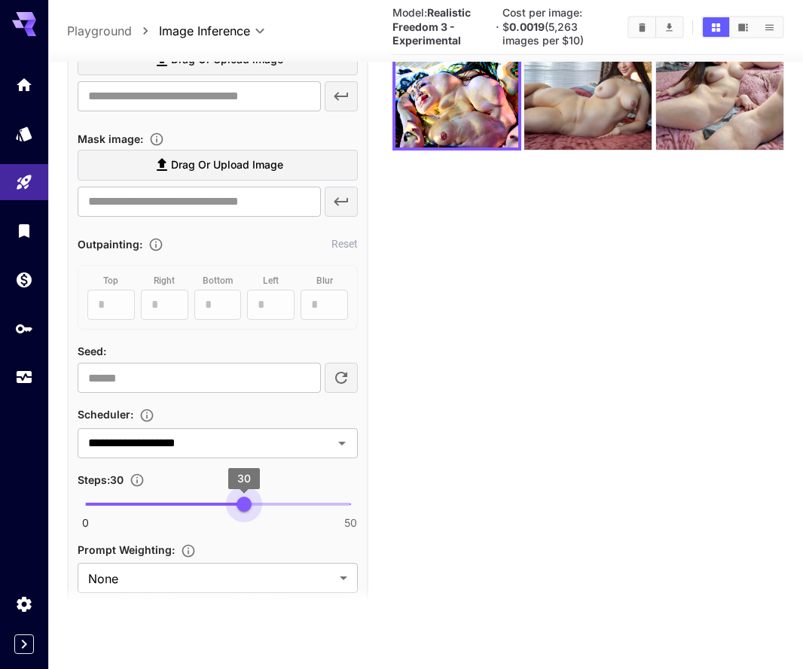
click at [242, 500] on span "30" at bounding box center [243, 504] width 15 height 15
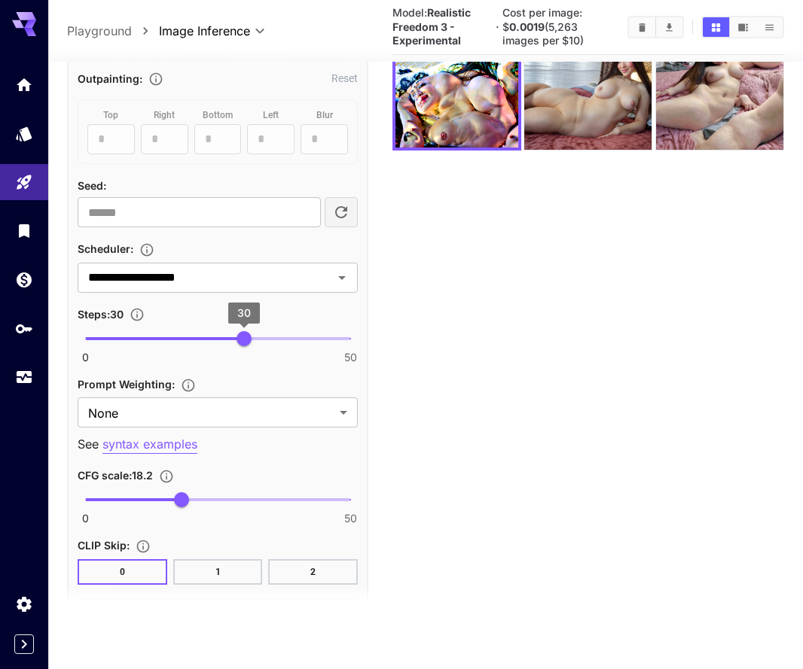
scroll to position [1183, 0]
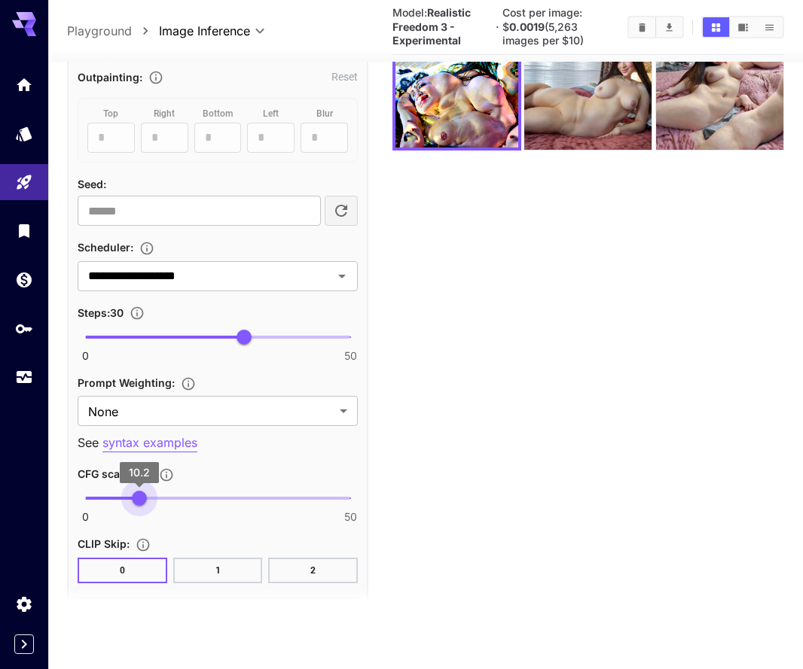
type input "****"
drag, startPoint x: 188, startPoint y: 506, endPoint x: 139, endPoint y: 512, distance: 50.1
click at [139, 507] on span "10.2" at bounding box center [139, 499] width 15 height 15
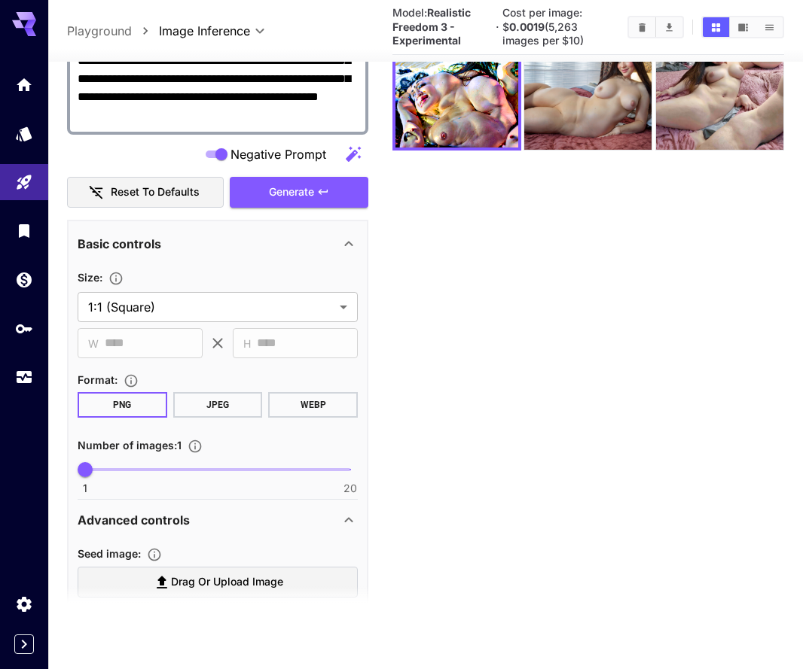
scroll to position [457, 0]
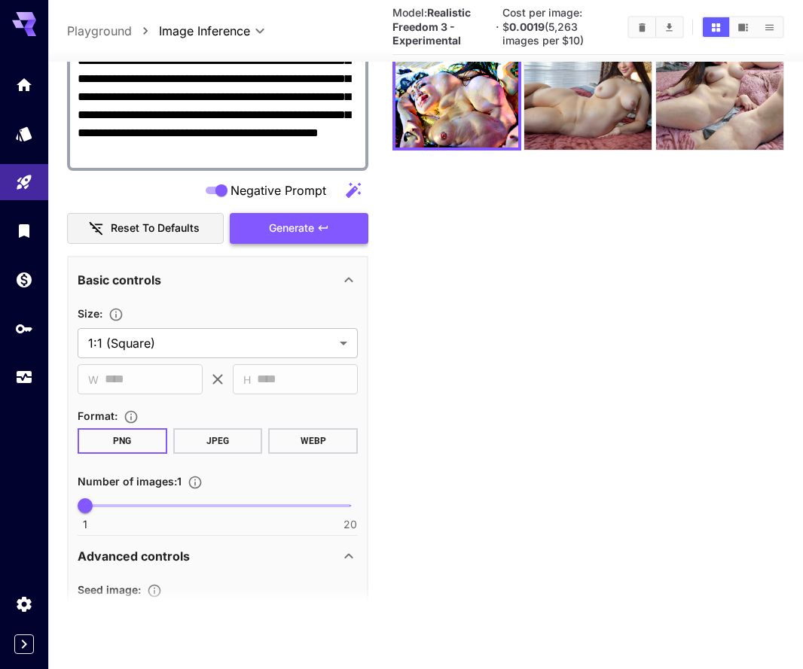
click at [291, 224] on span "Generate" at bounding box center [291, 228] width 45 height 19
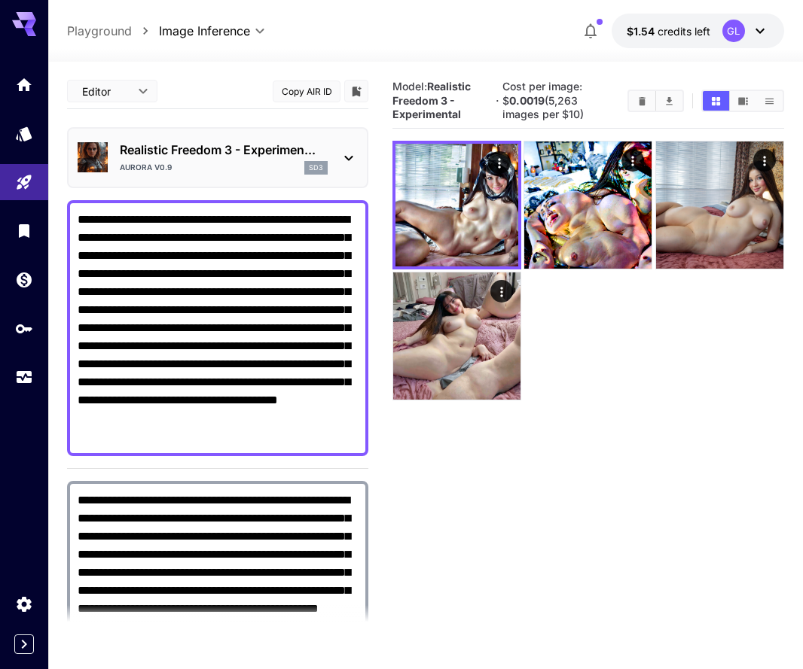
scroll to position [0, 0]
click at [266, 515] on textarea "**********" at bounding box center [218, 564] width 280 height 145
click at [345, 151] on icon at bounding box center [349, 158] width 18 height 18
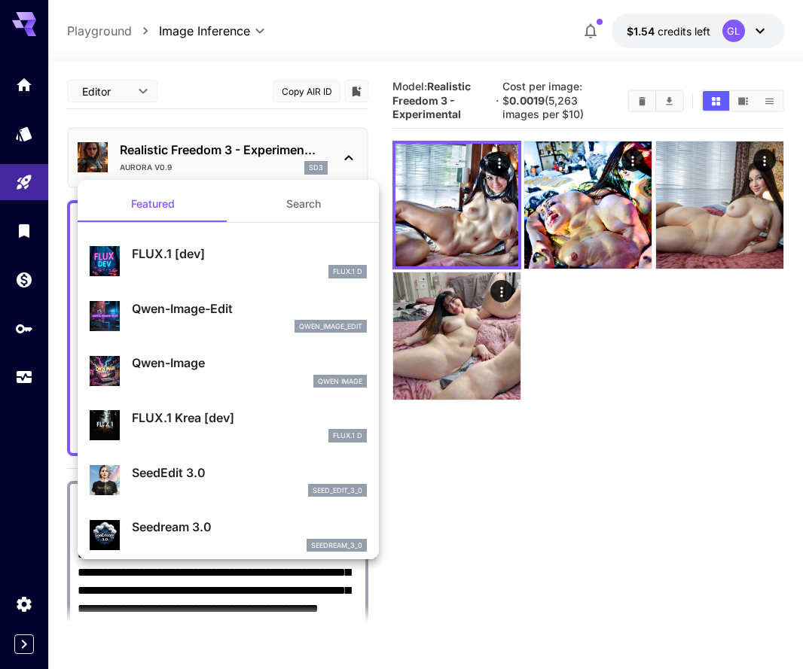
click at [298, 208] on button "Search" at bounding box center [303, 204] width 151 height 36
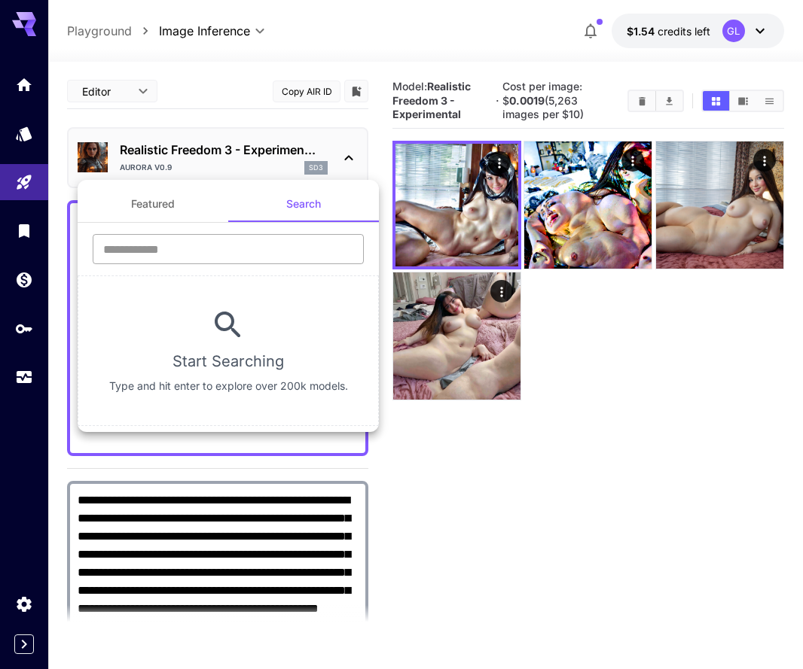
click at [273, 251] on input "text" at bounding box center [228, 249] width 271 height 30
type input "*"
click at [172, 197] on button "Featured" at bounding box center [153, 204] width 151 height 36
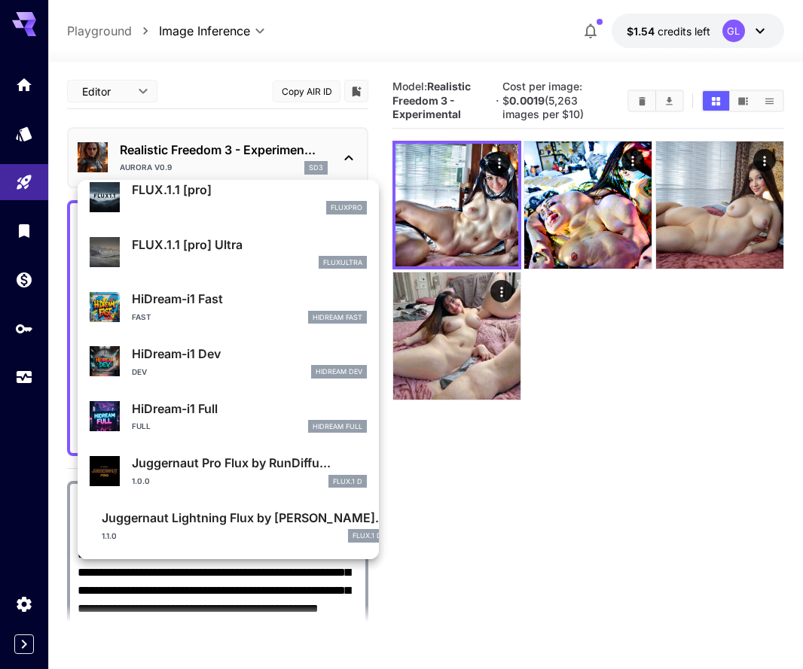
scroll to position [1037, 0]
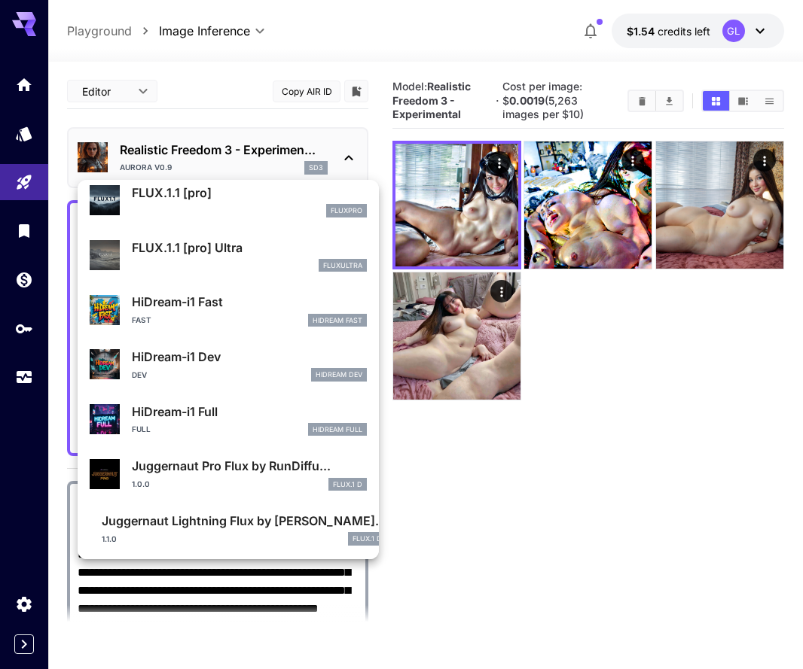
click at [626, 480] on div at bounding box center [401, 334] width 803 height 669
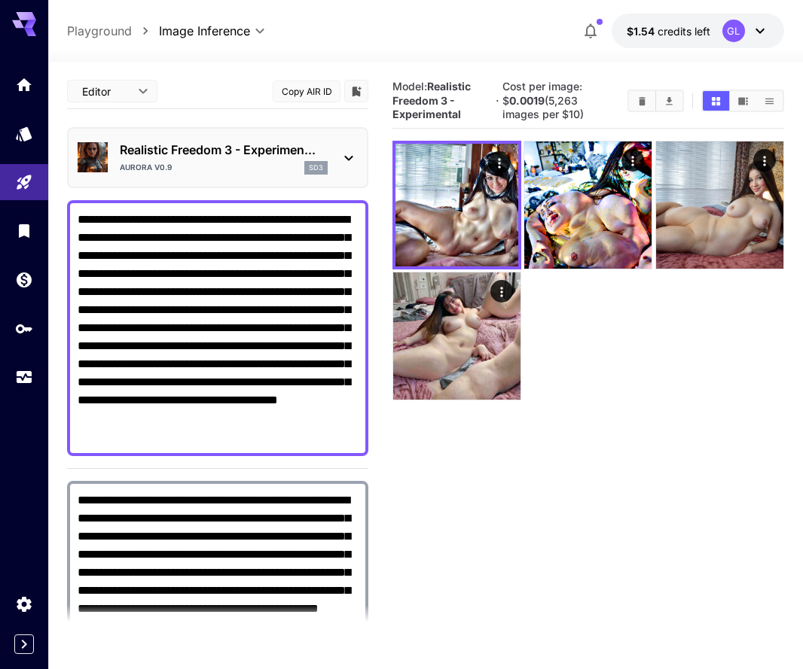
scroll to position [119, 0]
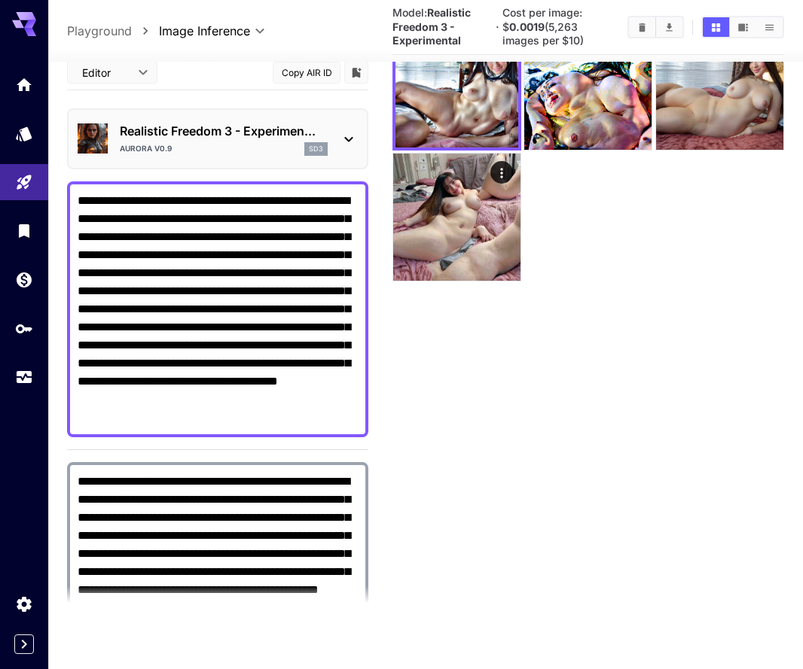
click at [26, 143] on link at bounding box center [24, 133] width 48 height 37
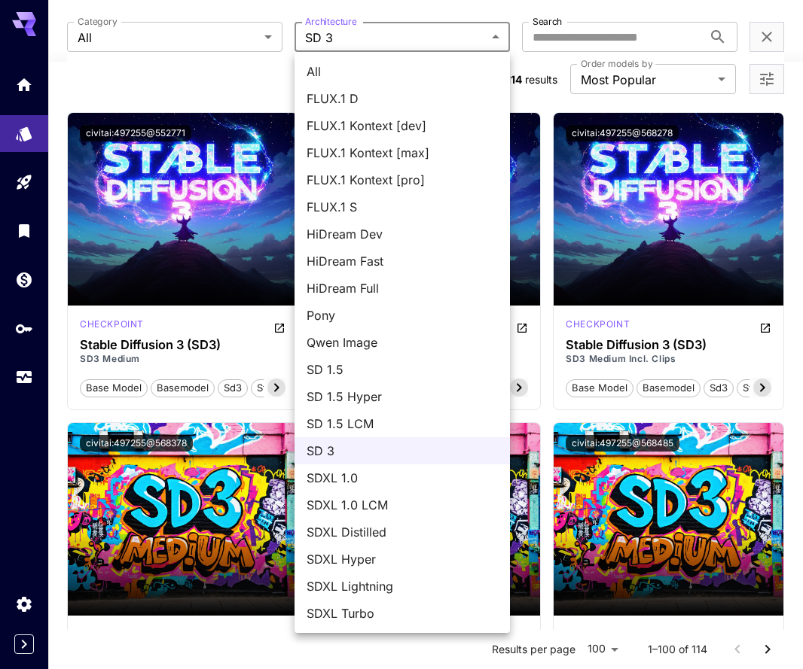
click at [334, 461] on li "SD 3" at bounding box center [401, 450] width 215 height 27
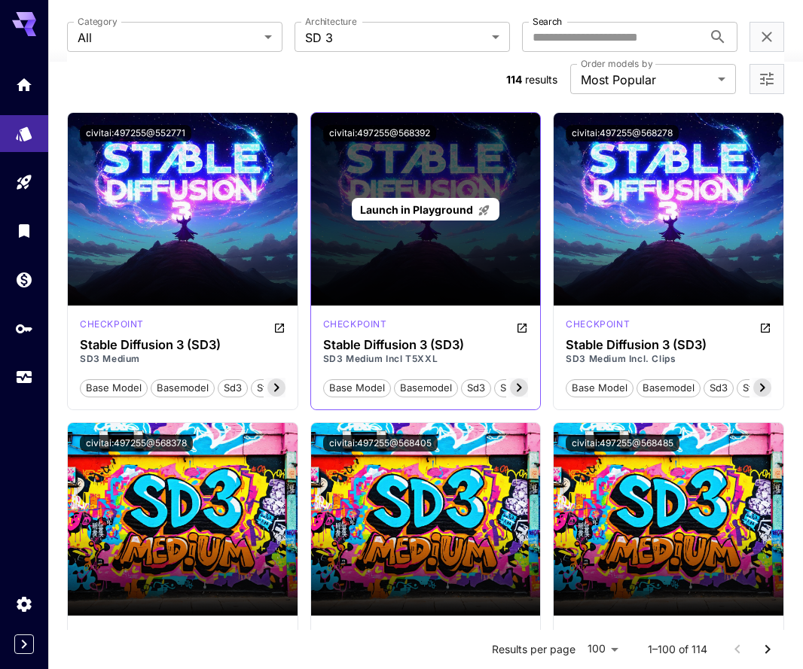
click at [459, 210] on span "Launch in Playground" at bounding box center [416, 209] width 113 height 13
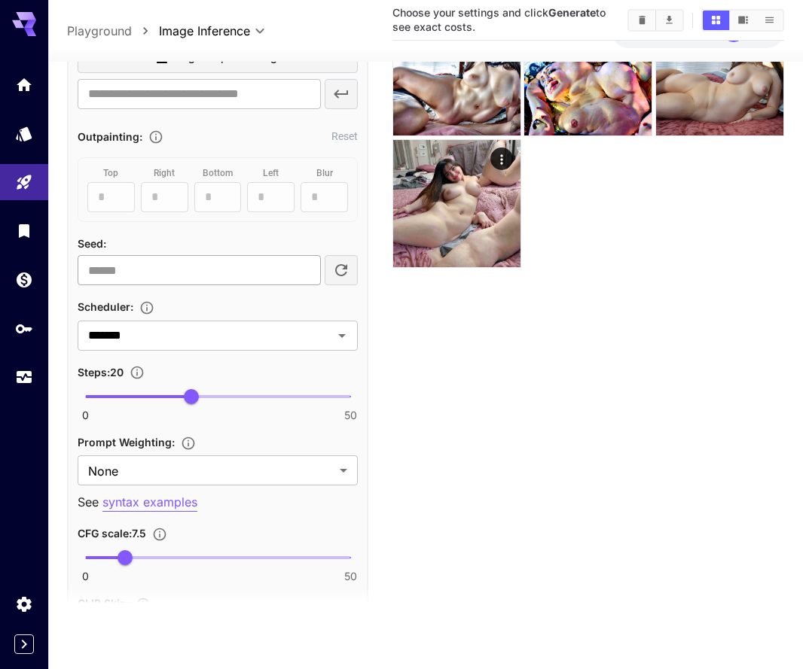
scroll to position [1155, 0]
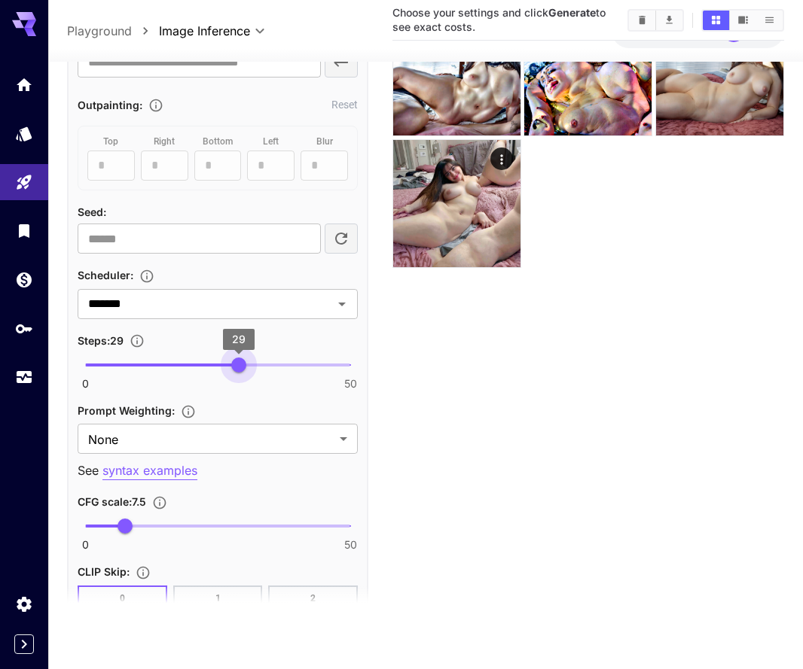
type input "**"
drag, startPoint x: 190, startPoint y: 370, endPoint x: 242, endPoint y: 390, distance: 55.5
click at [242, 390] on div "**********" at bounding box center [218, 247] width 280 height 729
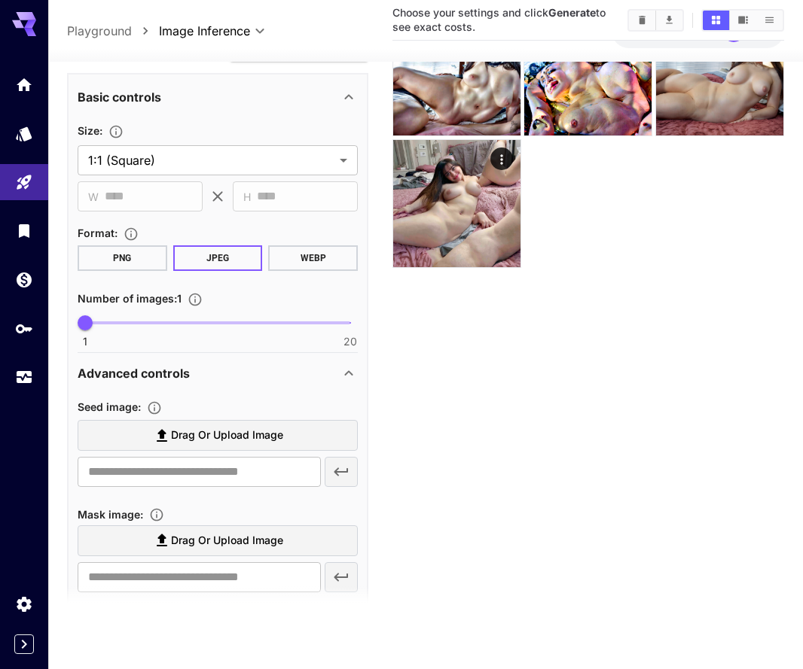
click at [101, 254] on button "PNG" at bounding box center [123, 258] width 90 height 26
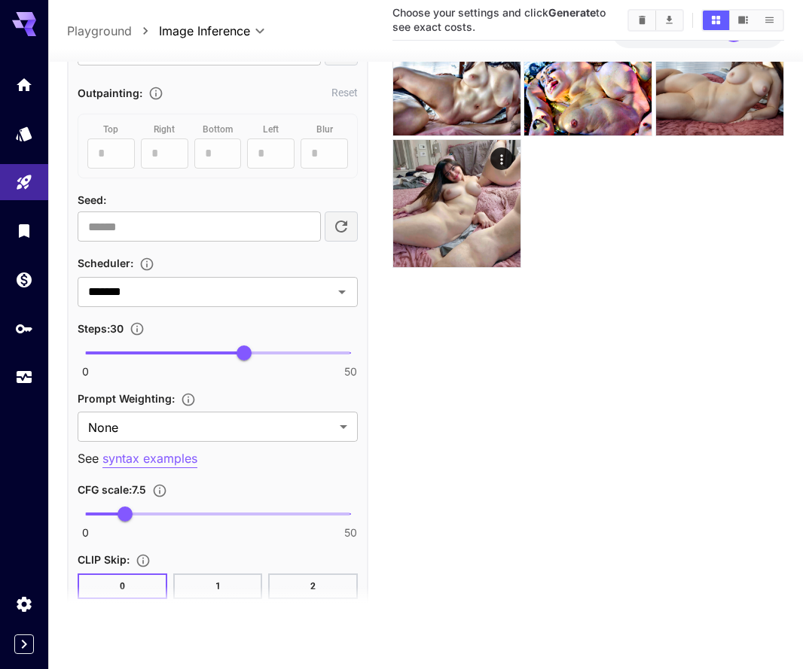
scroll to position [1178, 0]
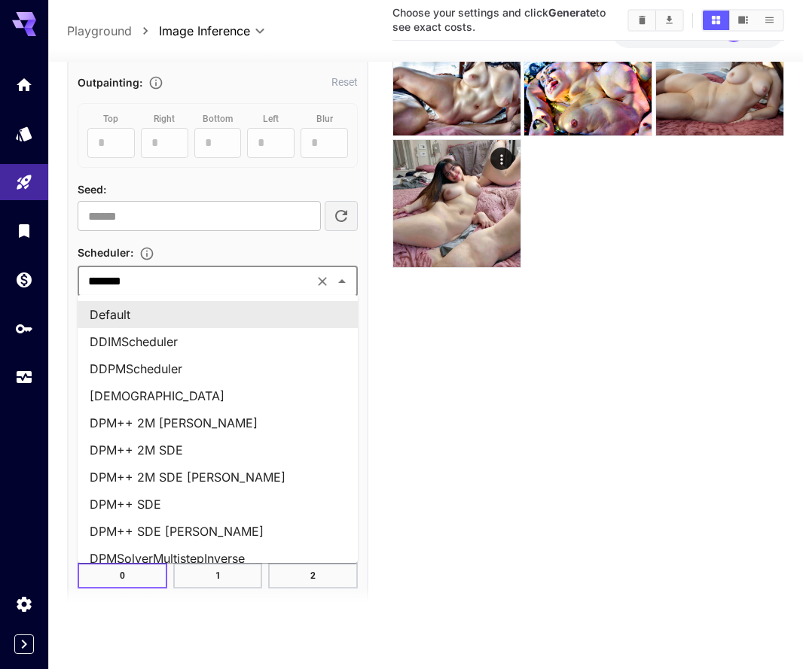
click at [285, 289] on input "*******" at bounding box center [195, 281] width 227 height 21
click at [251, 315] on li "Default" at bounding box center [218, 314] width 280 height 27
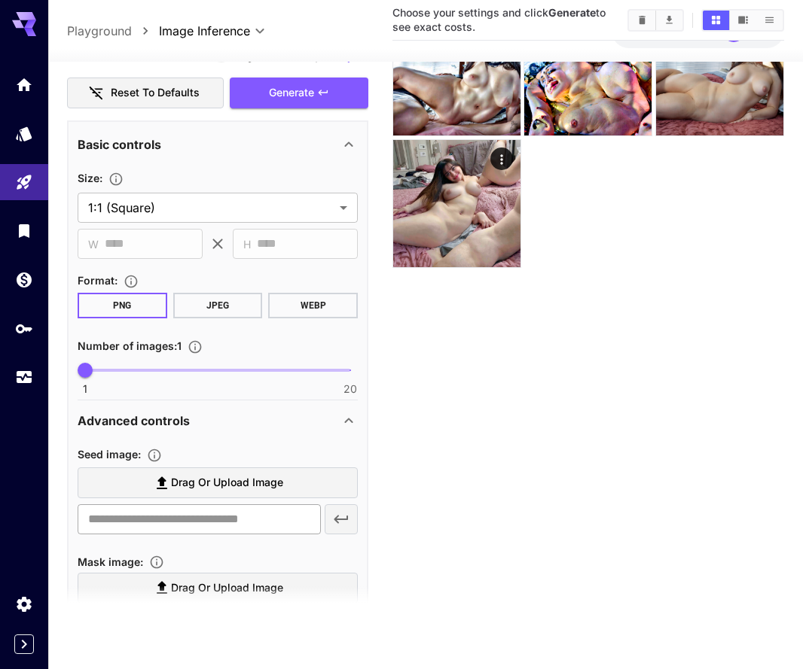
scroll to position [331, 0]
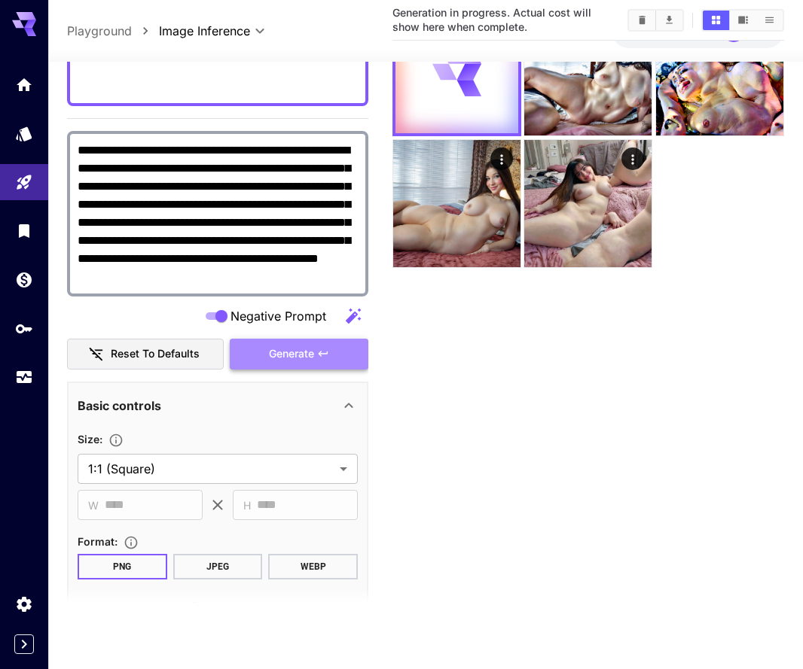
click at [309, 343] on button "Generate" at bounding box center [299, 354] width 139 height 31
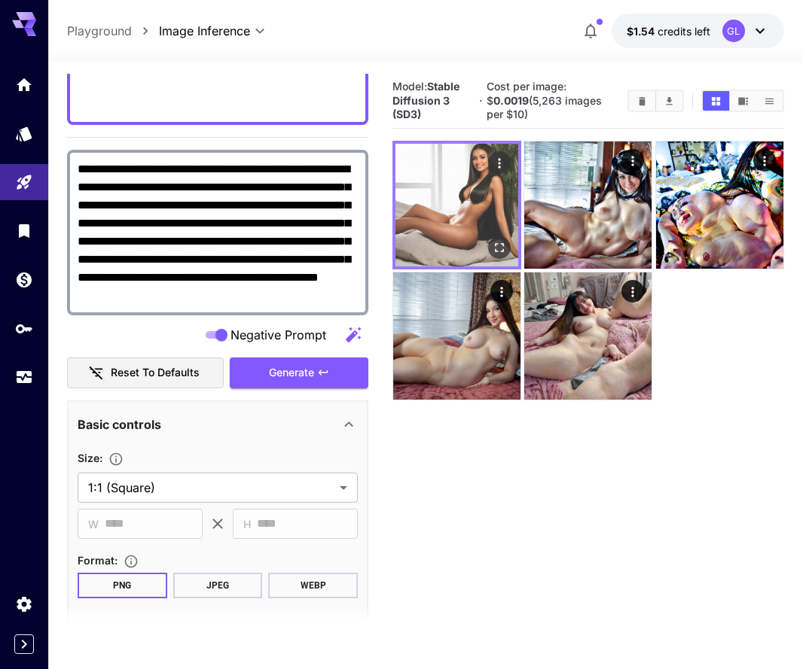
scroll to position [0, 0]
click at [480, 202] on img at bounding box center [456, 205] width 123 height 123
click at [495, 241] on icon "Open in fullscreen" at bounding box center [499, 247] width 15 height 15
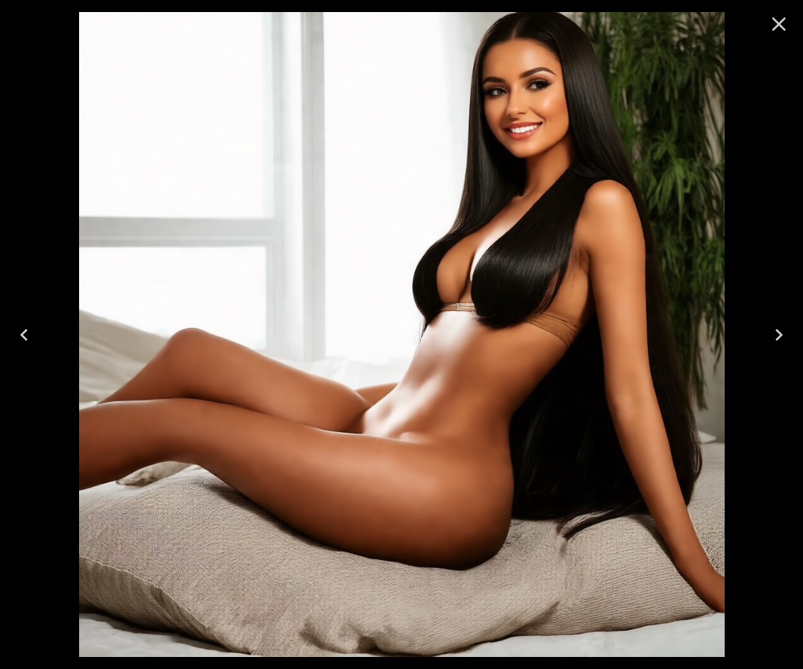
click at [772, 20] on icon "Close" at bounding box center [778, 24] width 24 height 24
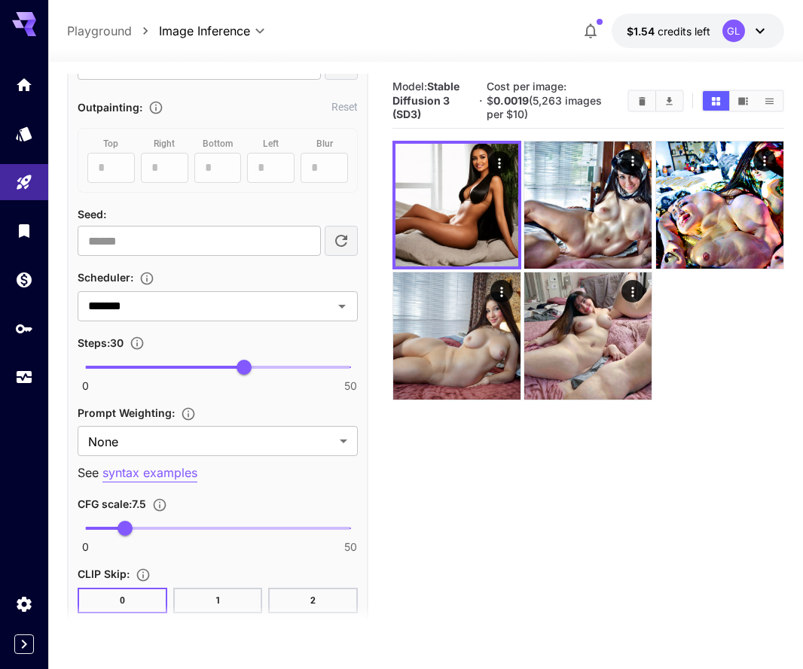
scroll to position [1190, 0]
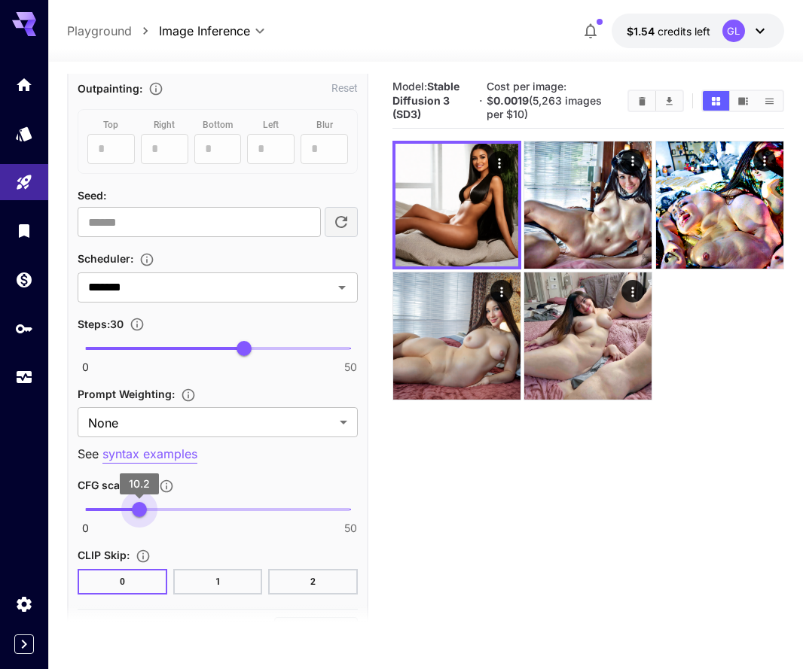
type input "****"
drag, startPoint x: 130, startPoint y: 505, endPoint x: 139, endPoint y: 507, distance: 9.2
click at [139, 507] on span "10.1" at bounding box center [138, 509] width 15 height 15
click at [243, 273] on div "******* ​" at bounding box center [218, 288] width 280 height 30
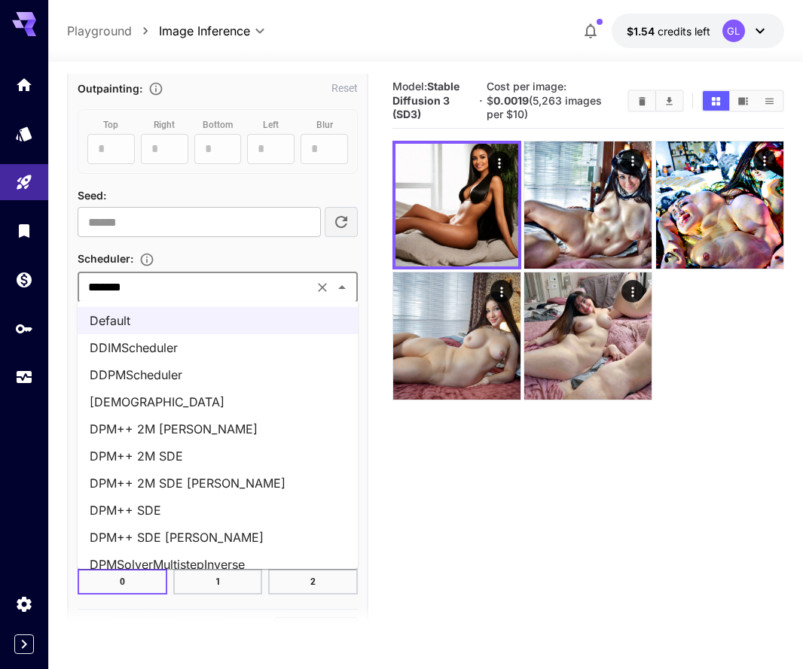
click at [212, 428] on li "DPM++ 2M Karras" at bounding box center [218, 429] width 280 height 27
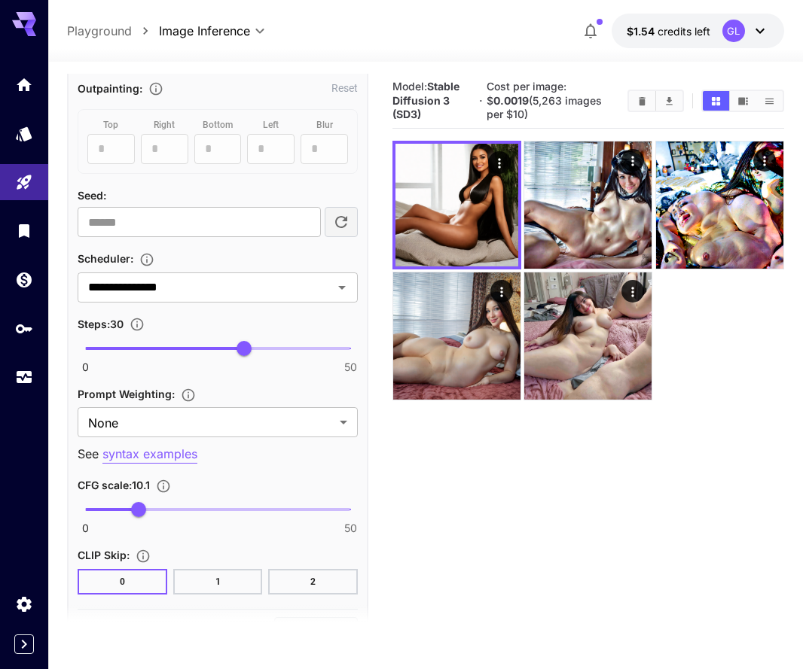
click at [289, 385] on div "Prompt Weighting :" at bounding box center [218, 394] width 280 height 18
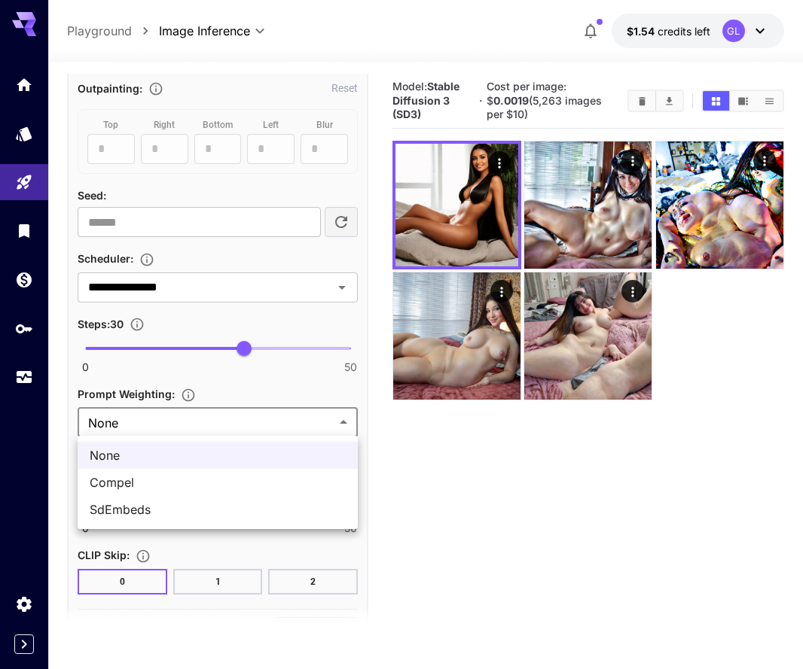
click at [282, 413] on body "**********" at bounding box center [401, 394] width 803 height 788
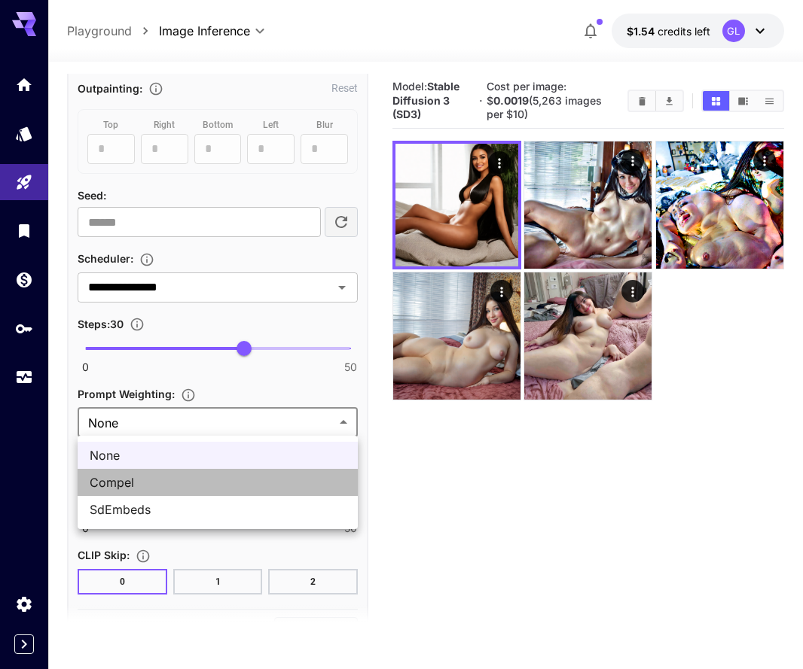
click at [251, 485] on span "Compel" at bounding box center [218, 483] width 256 height 18
type input "******"
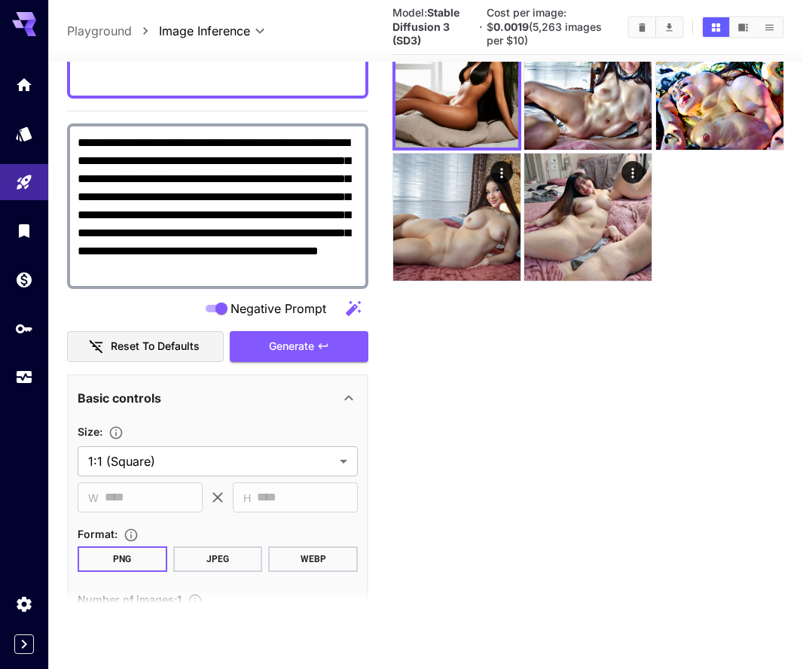
scroll to position [331, 0]
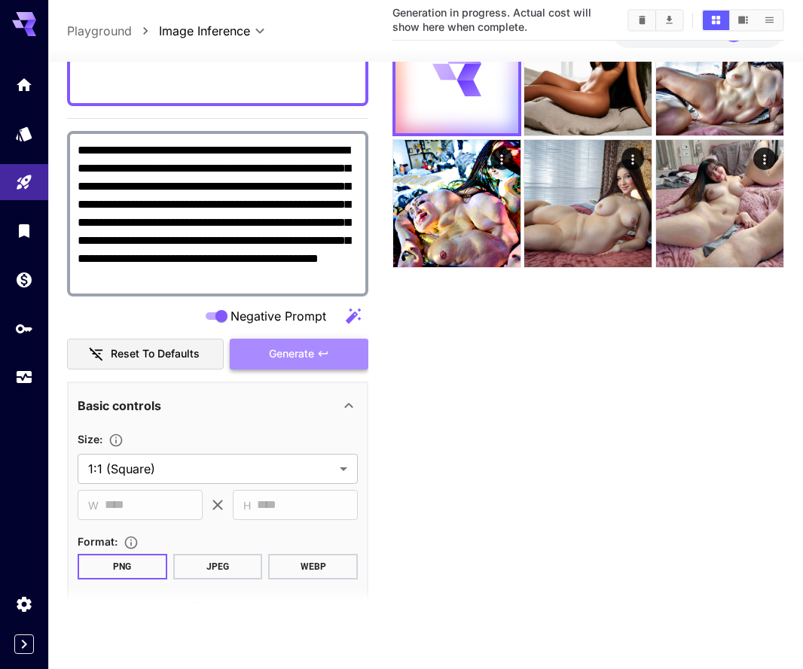
click at [287, 352] on span "Generate" at bounding box center [291, 354] width 45 height 19
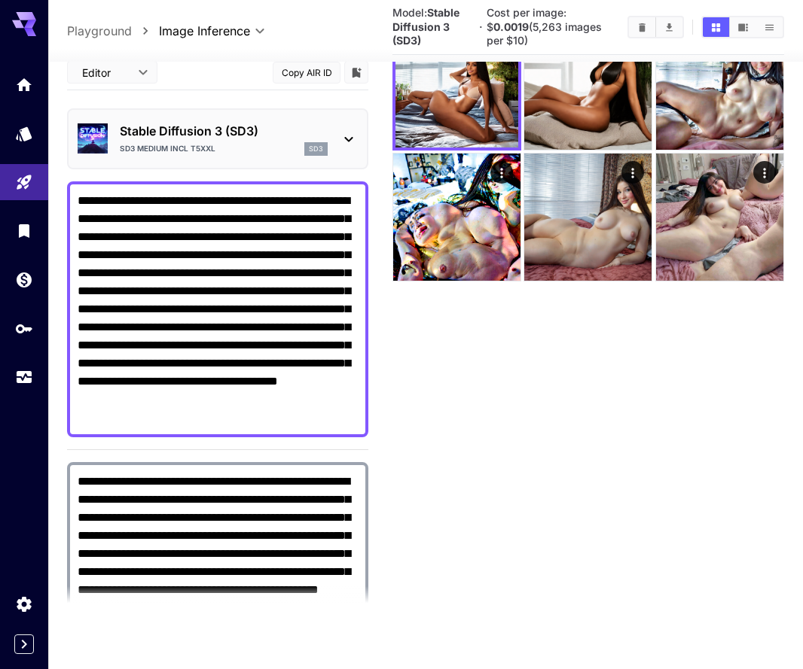
scroll to position [331, 0]
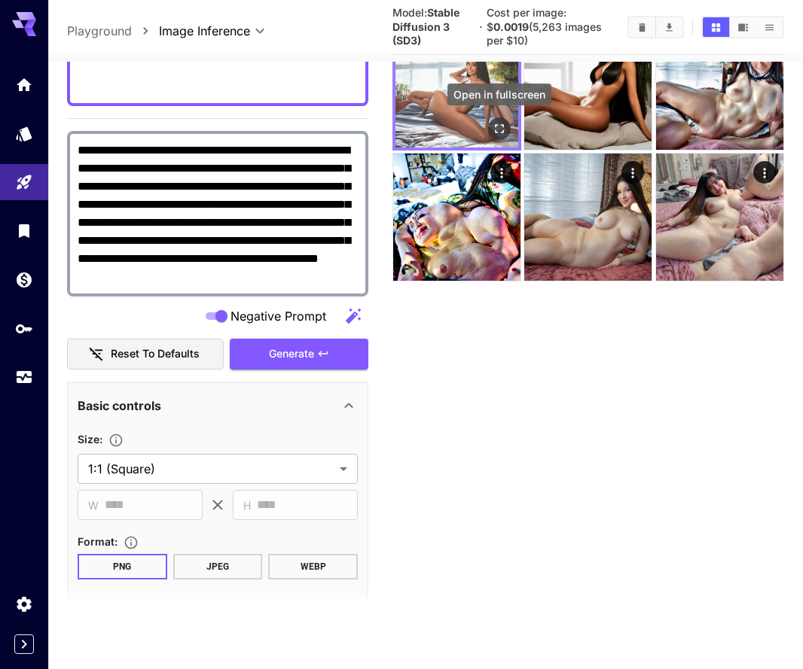
click at [504, 117] on div "Open in fullscreen" at bounding box center [499, 128] width 23 height 23
click at [497, 129] on icon "Open in fullscreen" at bounding box center [499, 128] width 15 height 15
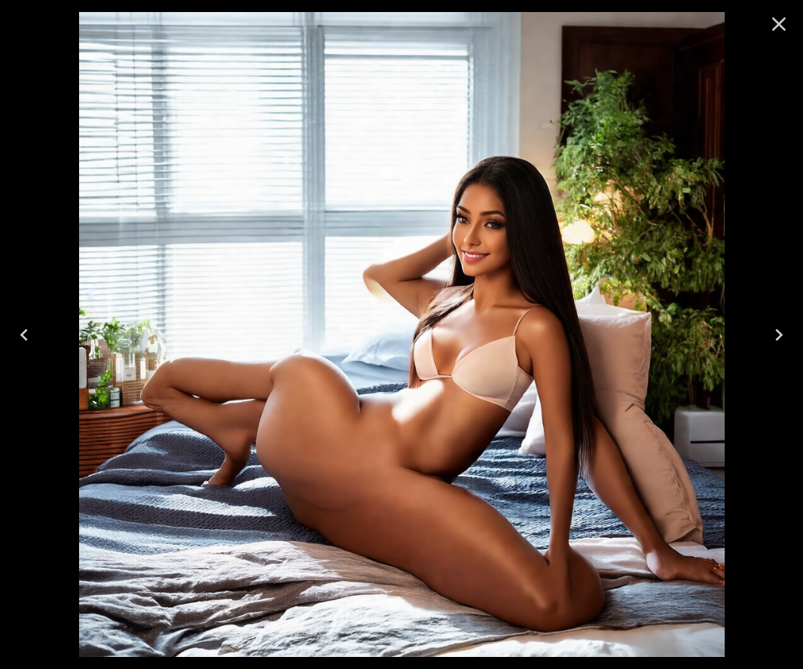
click at [781, 29] on icon "Close" at bounding box center [778, 24] width 24 height 24
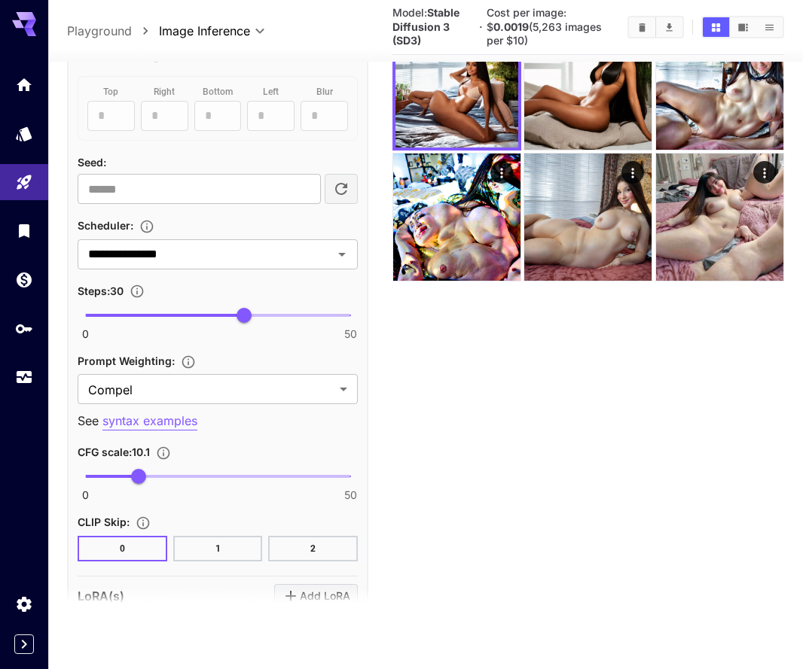
scroll to position [1236, 0]
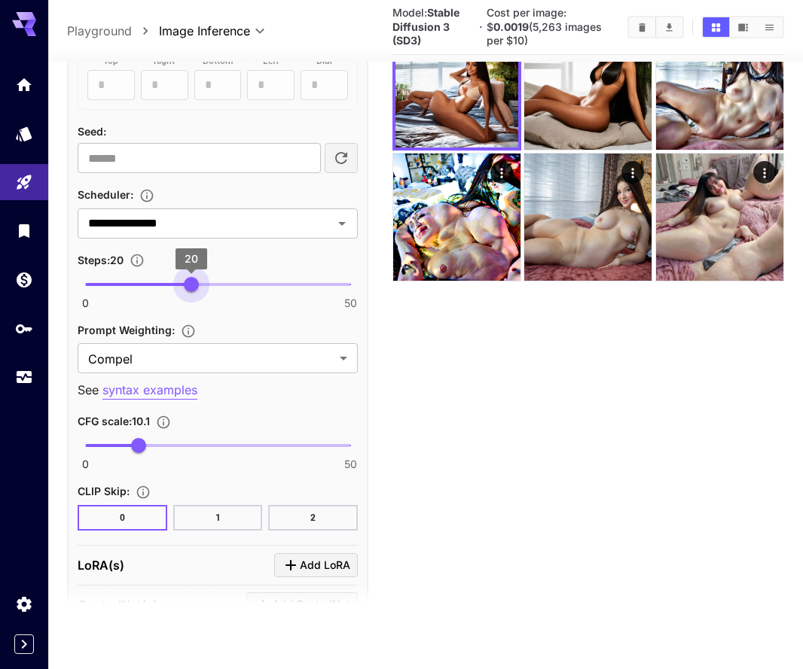
type input "**"
drag, startPoint x: 242, startPoint y: 290, endPoint x: 192, endPoint y: 289, distance: 49.7
click at [192, 289] on span "20" at bounding box center [191, 284] width 15 height 15
type input "***"
drag, startPoint x: 136, startPoint y: 444, endPoint x: 125, endPoint y: 445, distance: 10.6
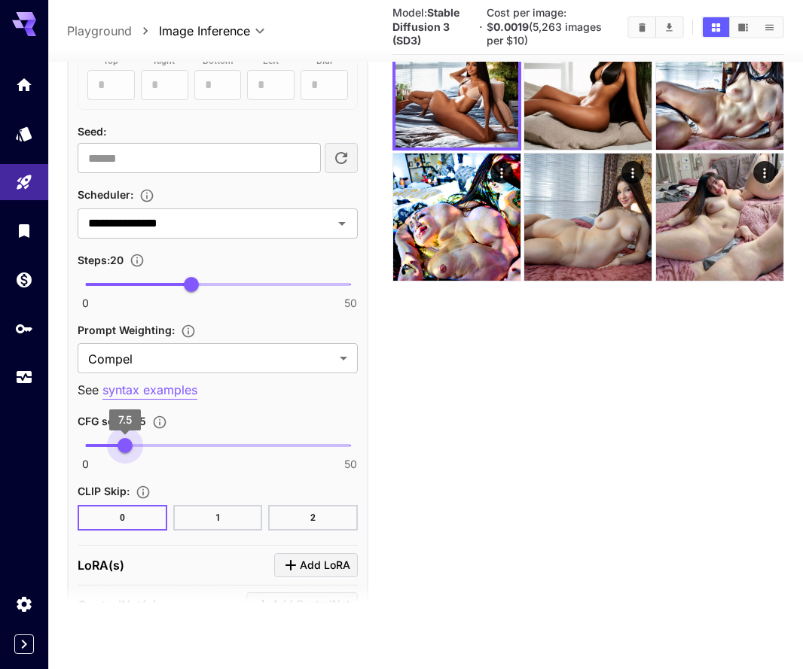
click at [125, 445] on span "7.5" at bounding box center [124, 446] width 15 height 15
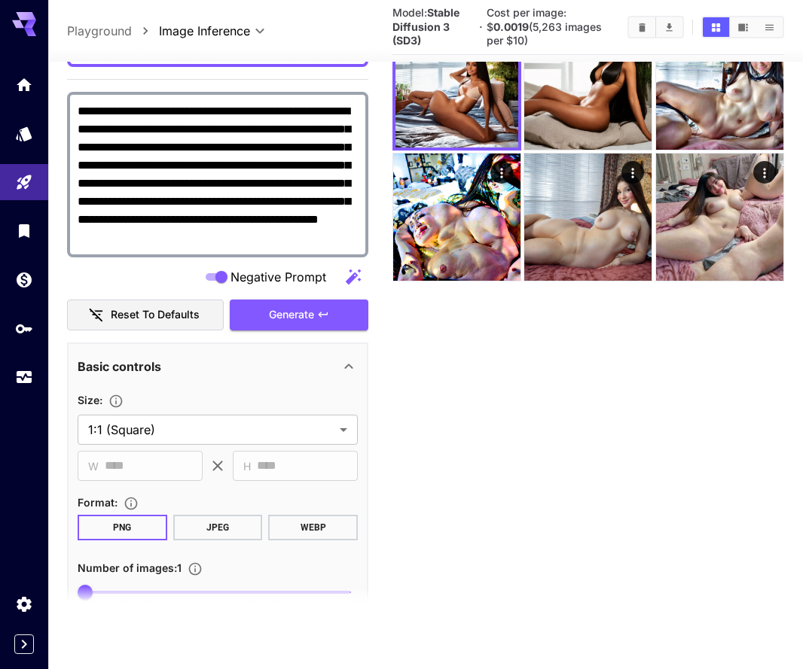
scroll to position [113, 0]
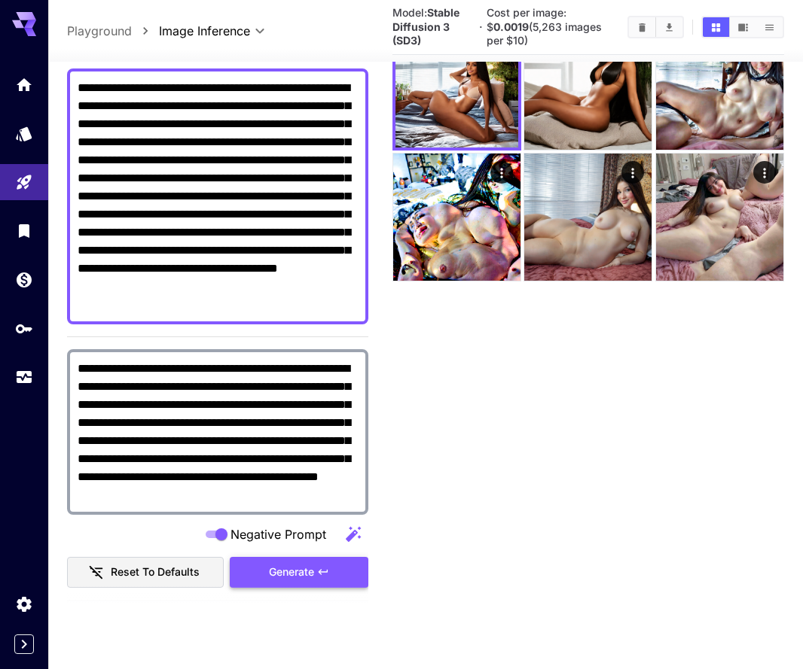
click at [292, 569] on span "Generate" at bounding box center [291, 572] width 45 height 19
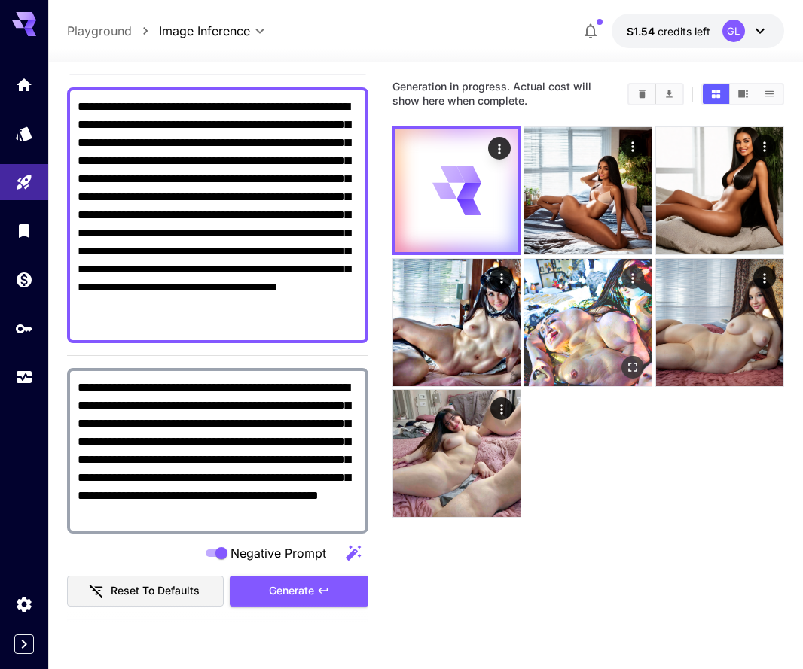
scroll to position [0, 0]
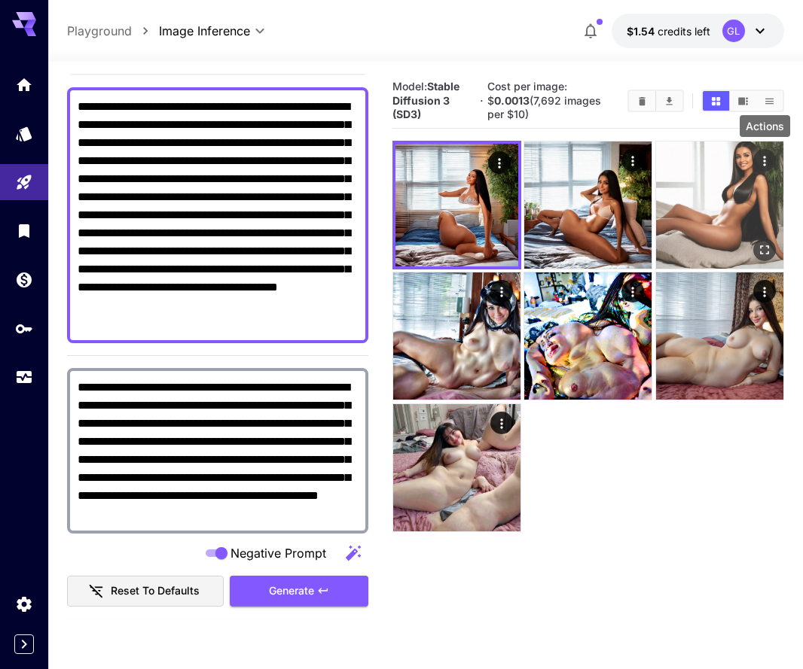
click at [762, 165] on icon "Actions" at bounding box center [764, 161] width 15 height 15
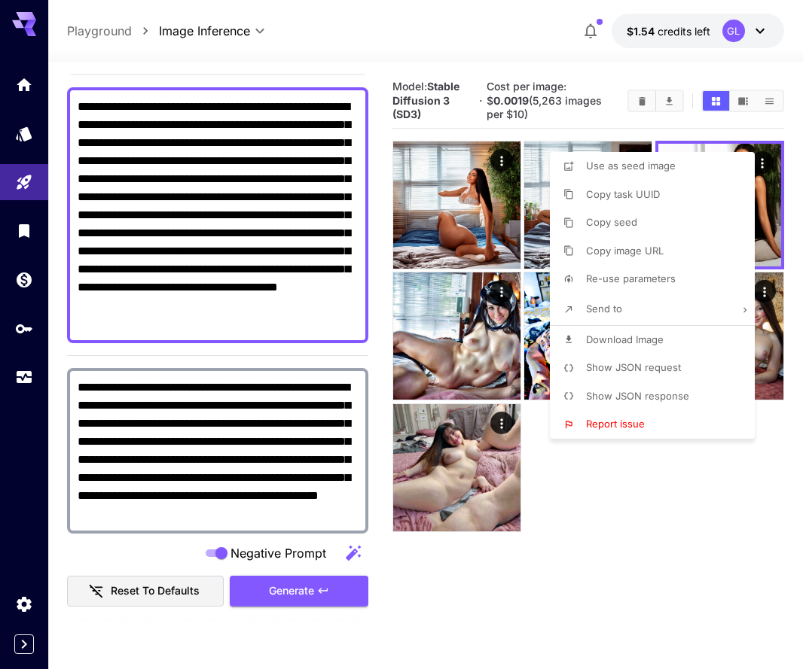
click at [482, 608] on div at bounding box center [401, 334] width 803 height 669
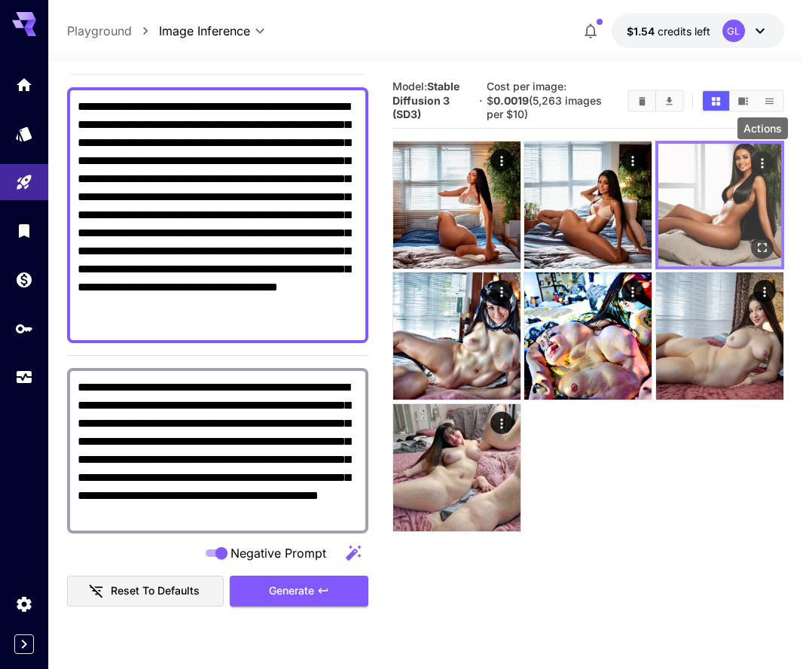
click at [766, 160] on icon "Actions" at bounding box center [761, 163] width 15 height 15
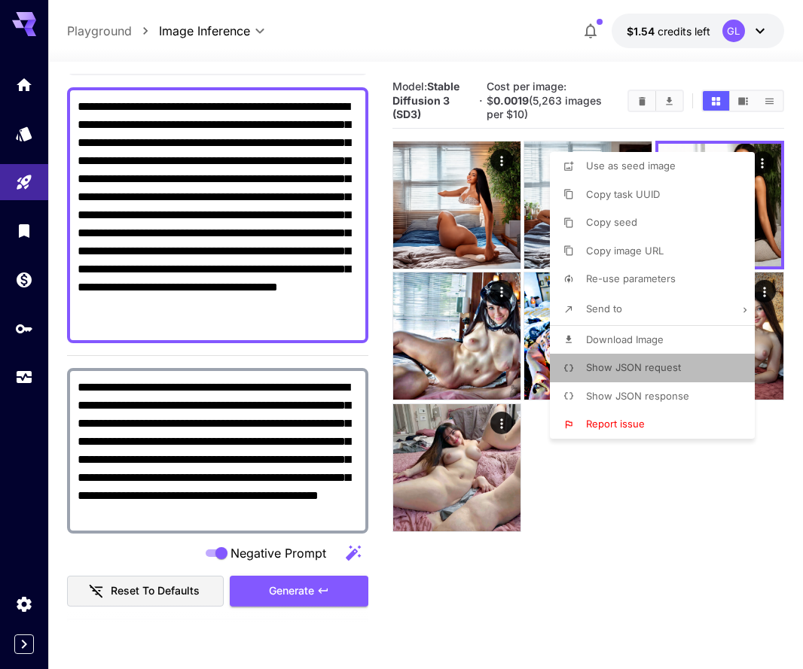
click at [652, 361] on span "Show JSON request" at bounding box center [633, 367] width 95 height 12
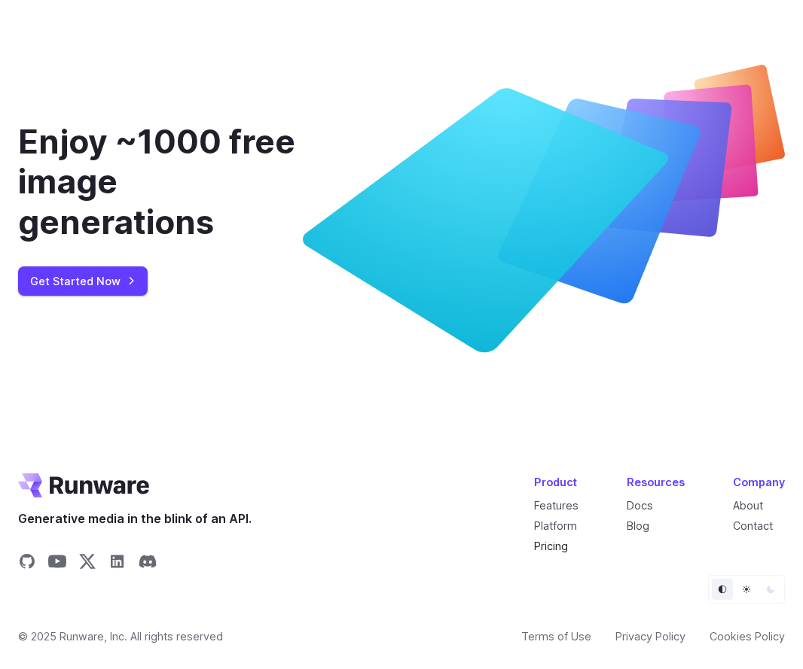
scroll to position [5698, 0]
click at [585, 635] on link "Terms of Use" at bounding box center [556, 636] width 70 height 17
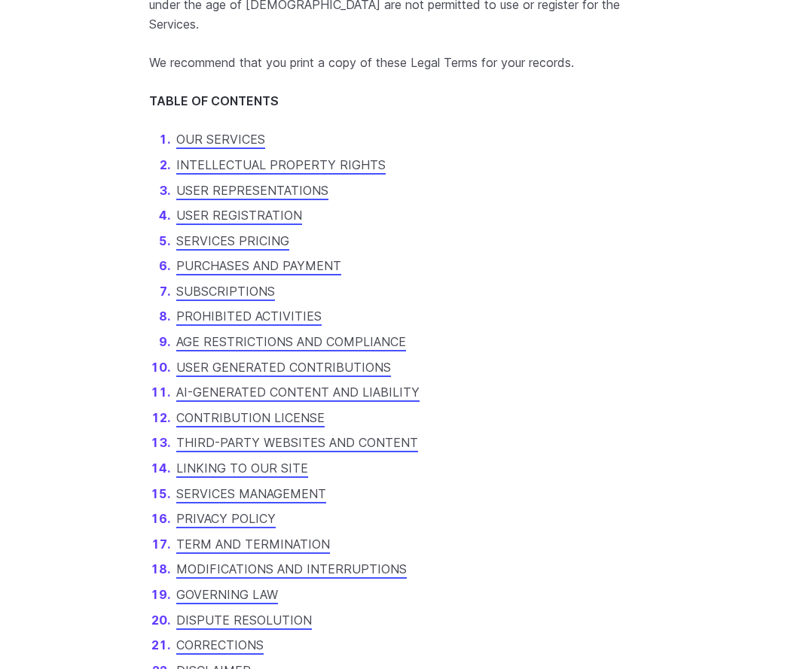
scroll to position [1045, 0]
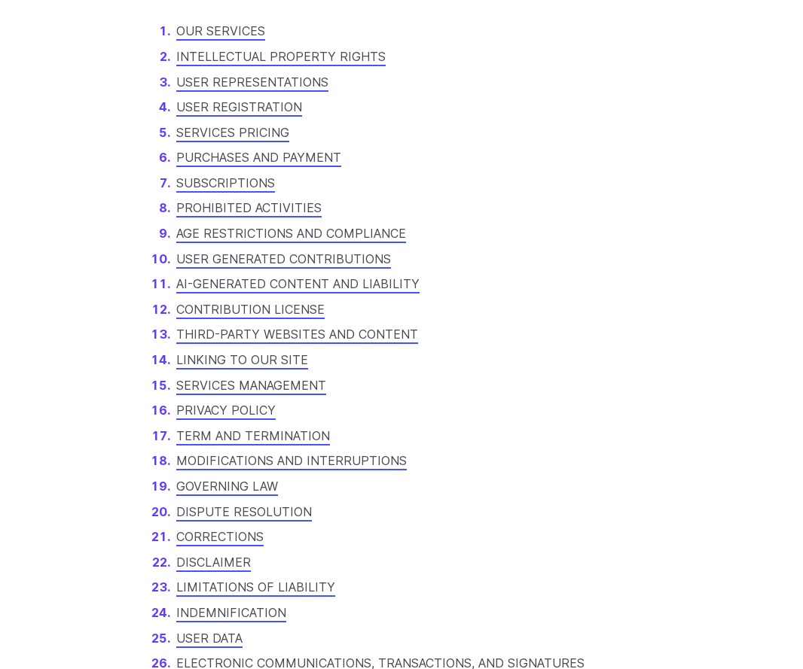
click at [283, 180] on ol "OUR SERVICES INTELLECTUAL PROPERTY RIGHTS USER REPRESENTATIONS USER REGISTRATIO…" at bounding box center [401, 385] width 504 height 727
click at [282, 200] on link "PROHIBITED ACTIVITIES" at bounding box center [248, 207] width 145 height 15
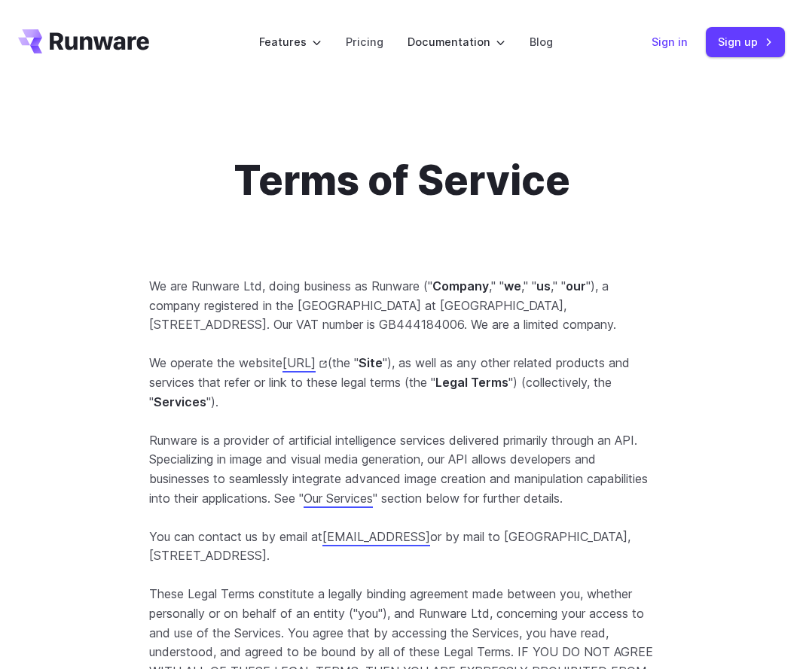
click at [681, 35] on link "Sign in" at bounding box center [669, 41] width 36 height 17
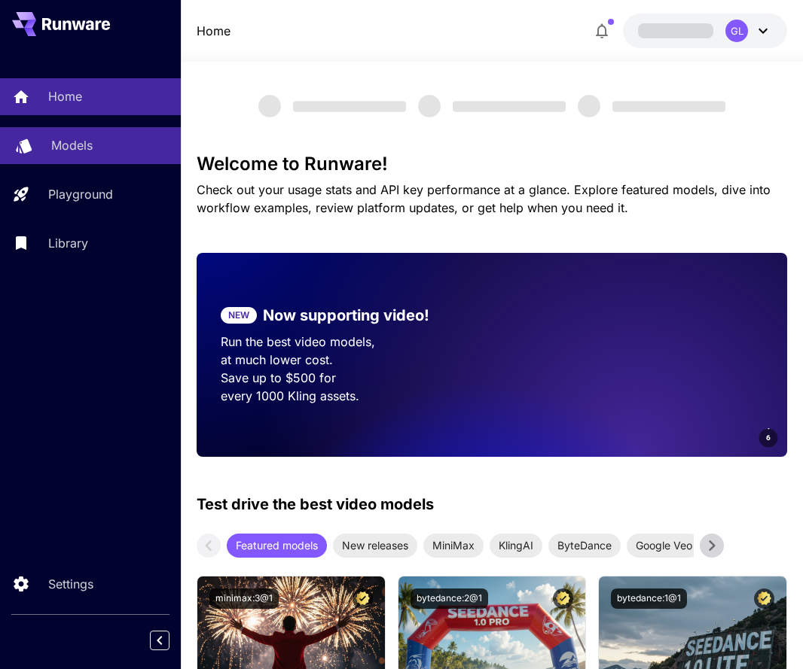
click at [102, 145] on div "Models" at bounding box center [109, 145] width 117 height 18
